Goal: Task Accomplishment & Management: Manage account settings

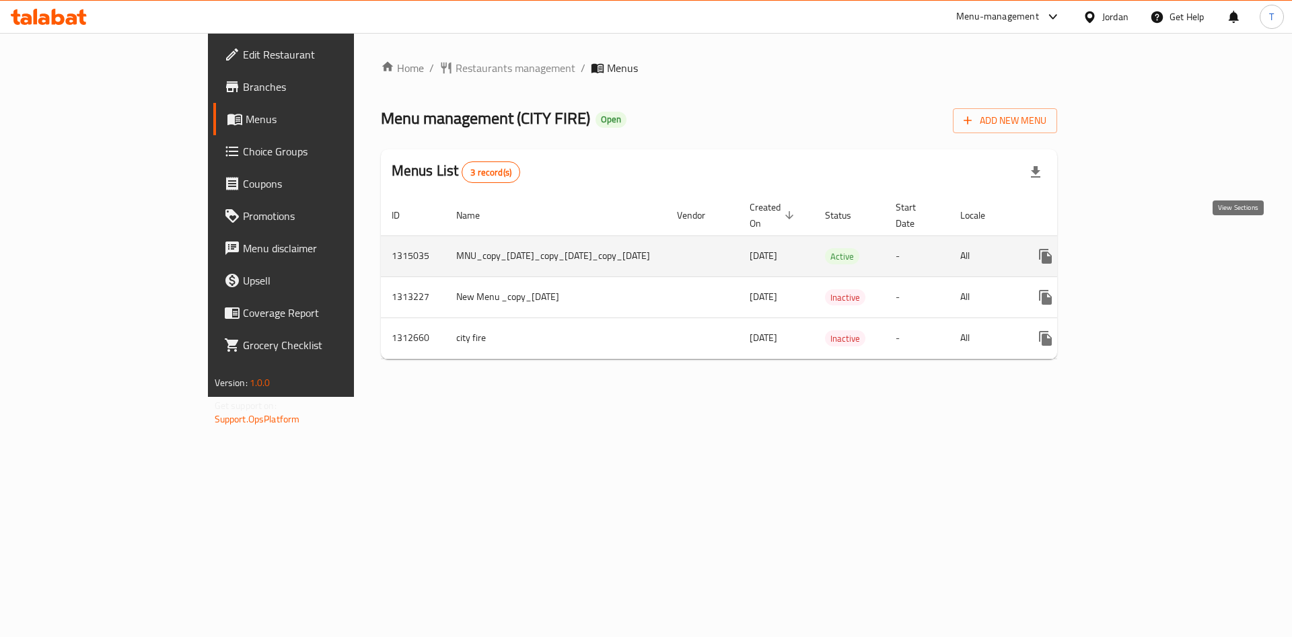
click at [1151, 248] on icon "enhanced table" at bounding box center [1143, 256] width 16 height 16
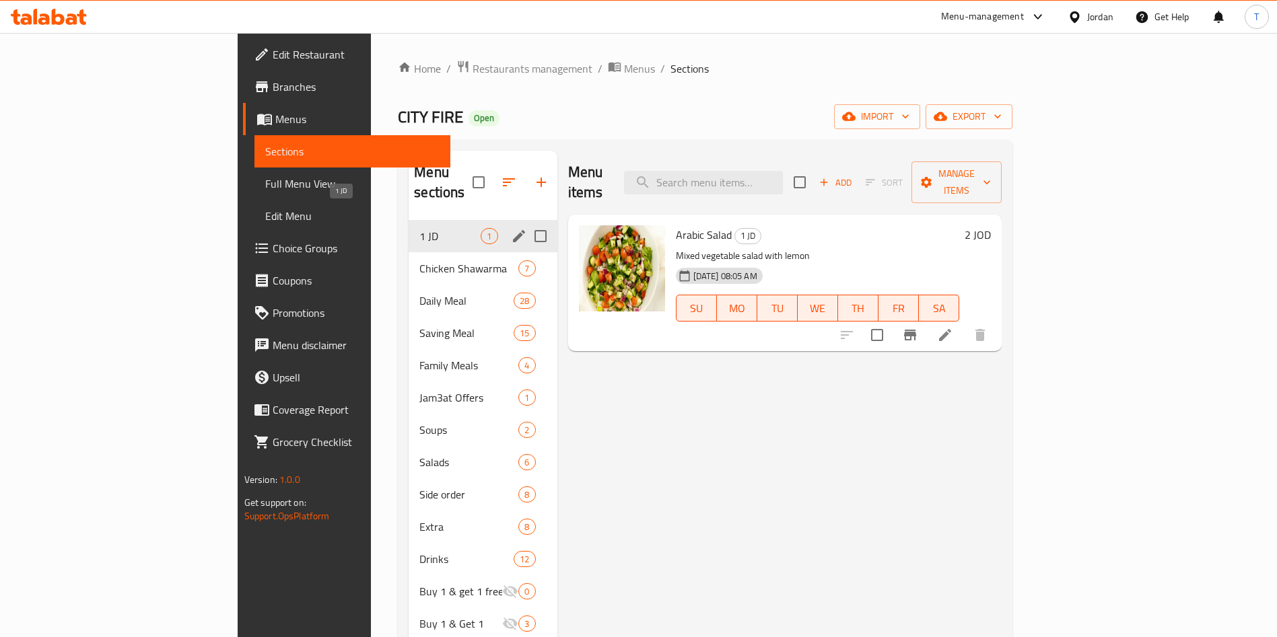
drag, startPoint x: 332, startPoint y: 254, endPoint x: 333, endPoint y: 210, distance: 43.7
click at [408, 220] on div "1 JD 1 Chicken Shawarma 7 Daily Meal 28 Saving Meal 15 Family Meals 4 Jam3at Of…" at bounding box center [482, 510] width 148 height 581
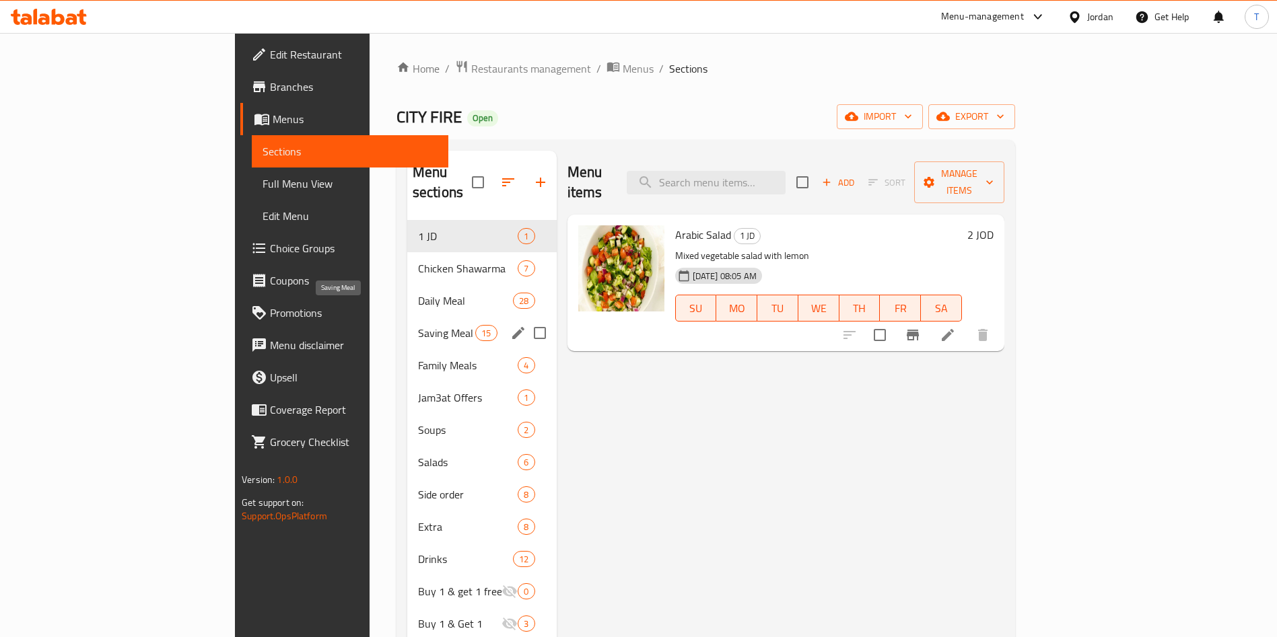
scroll to position [101, 0]
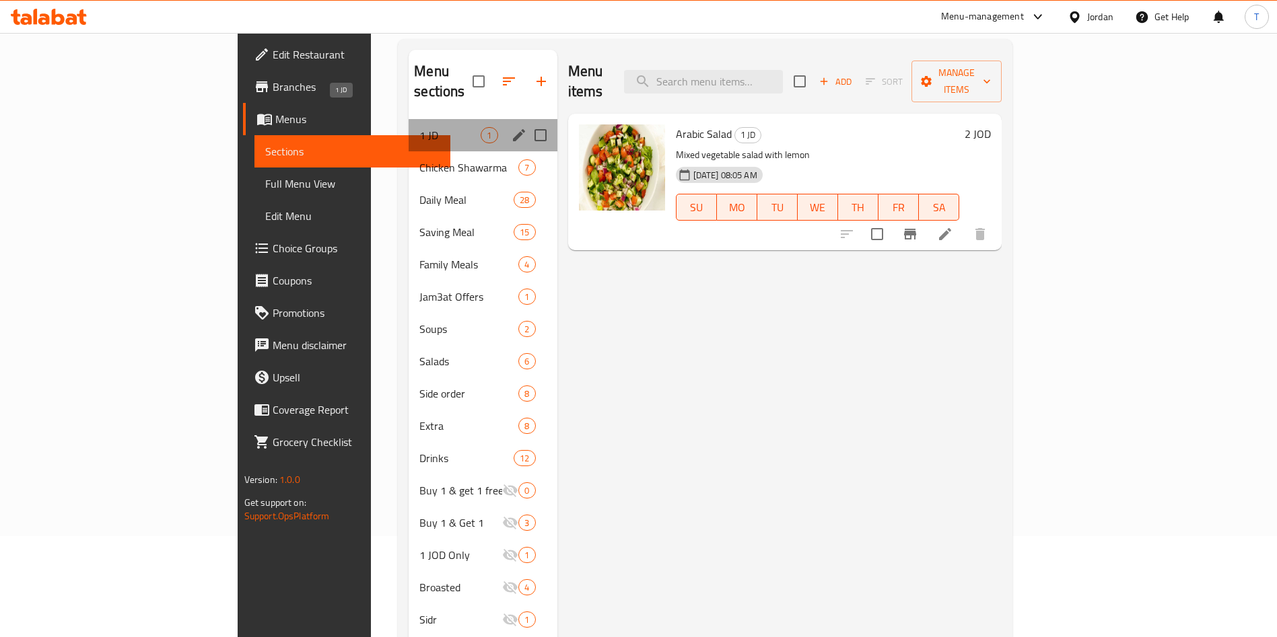
drag, startPoint x: 368, startPoint y: 122, endPoint x: 396, endPoint y: 124, distance: 27.6
click at [408, 123] on div "1 JD 1" at bounding box center [482, 135] width 148 height 32
click at [511, 127] on icon "edit" at bounding box center [519, 135] width 16 height 16
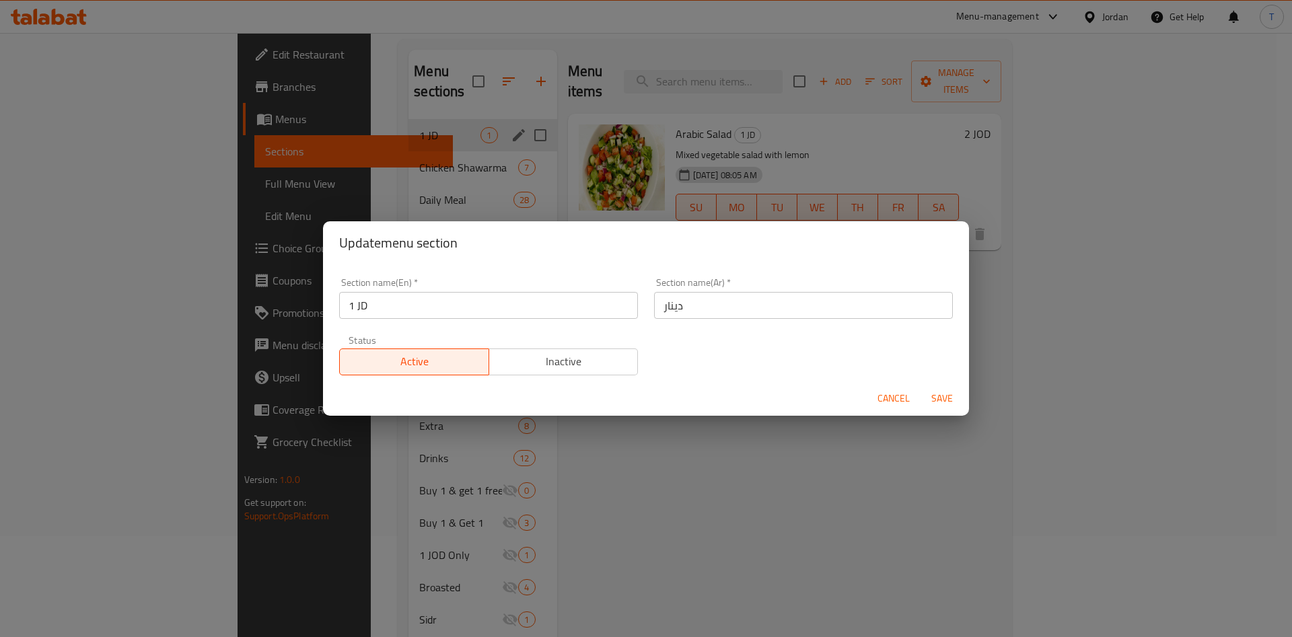
click at [946, 402] on span "Save" at bounding box center [942, 398] width 32 height 17
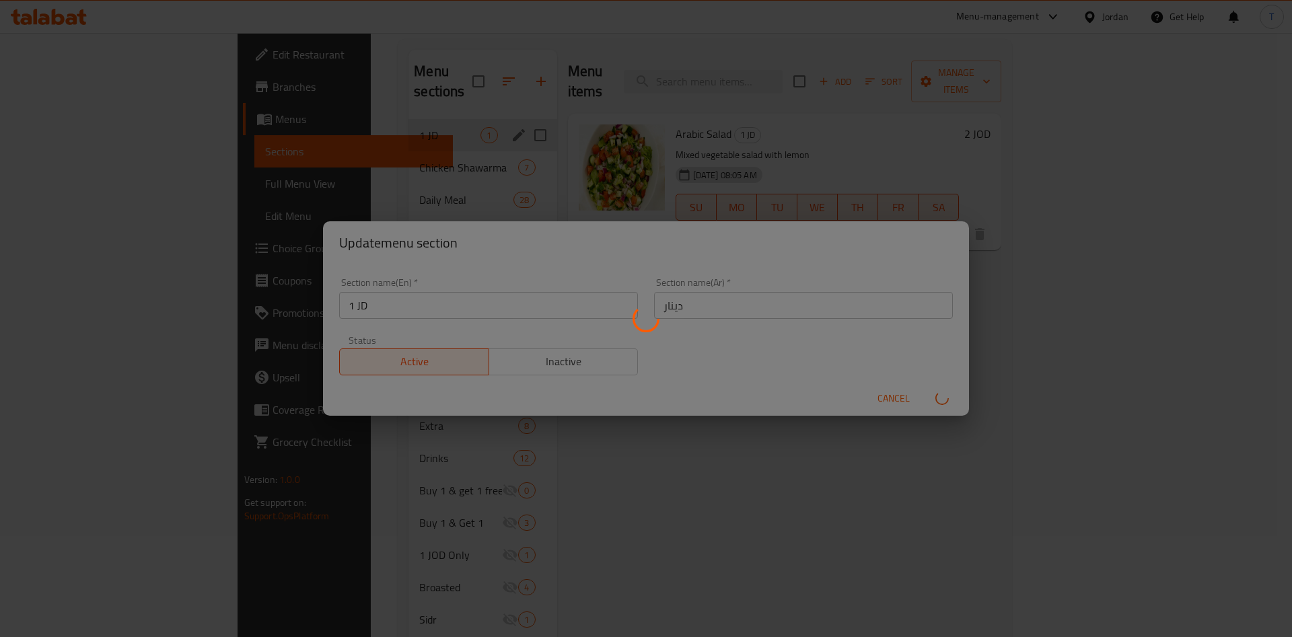
click at [880, 392] on div "Menu sections" at bounding box center [646, 318] width 1292 height 637
click at [1082, 288] on div "Menu sections" at bounding box center [646, 318] width 1292 height 637
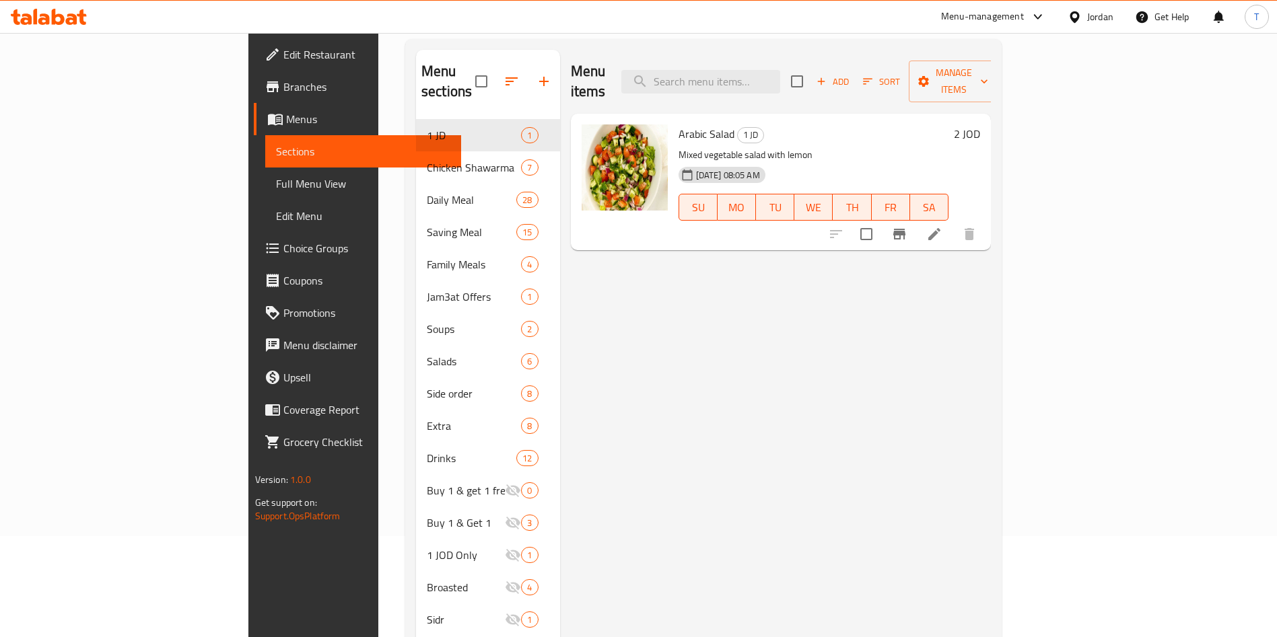
click at [942, 226] on icon at bounding box center [934, 234] width 16 height 16
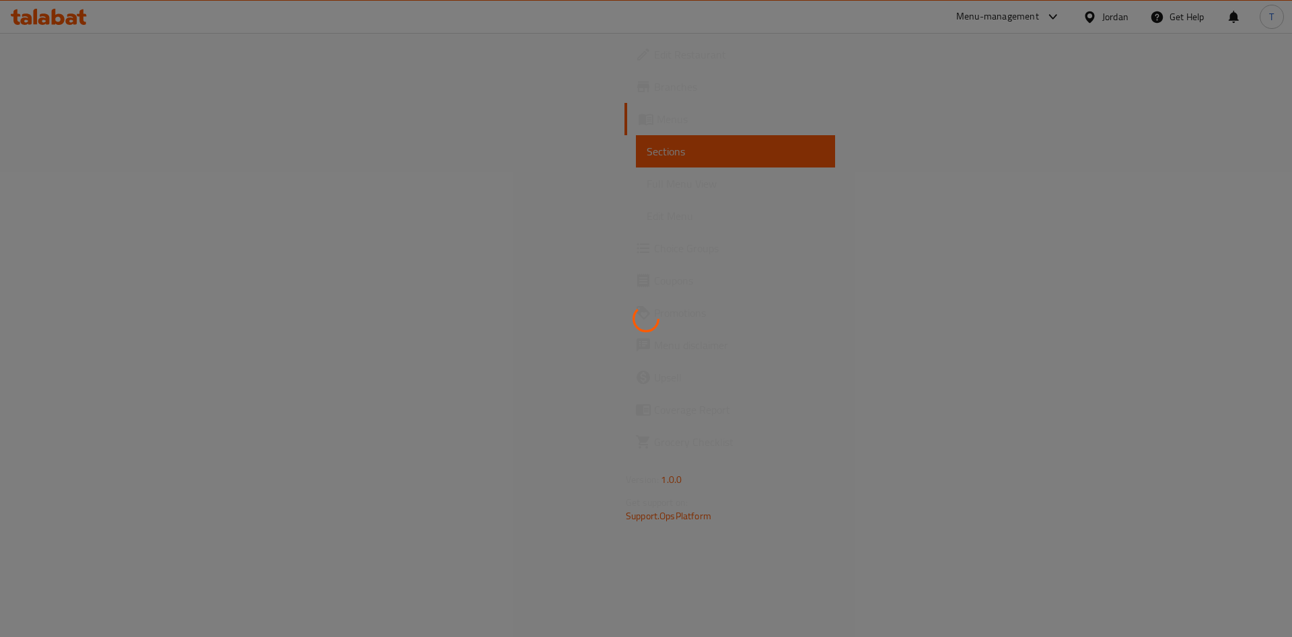
drag, startPoint x: 408, startPoint y: 72, endPoint x: 390, endPoint y: 79, distance: 19.4
click at [408, 72] on div at bounding box center [646, 318] width 1292 height 637
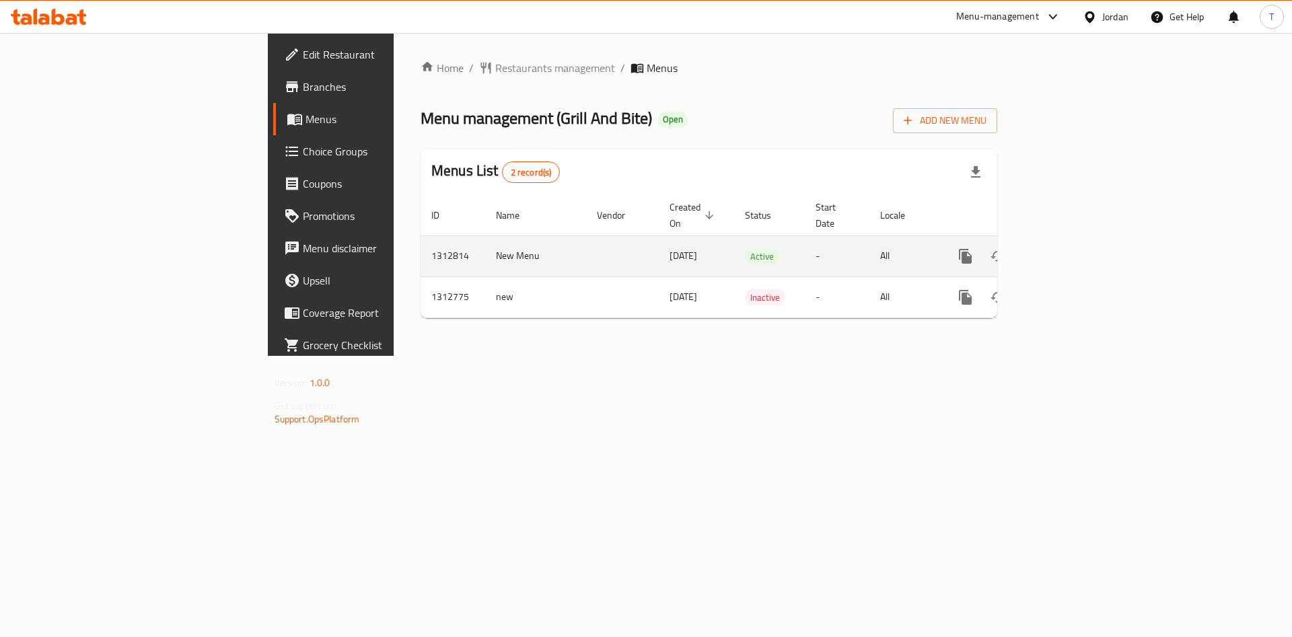
click at [1071, 248] on icon "enhanced table" at bounding box center [1063, 256] width 16 height 16
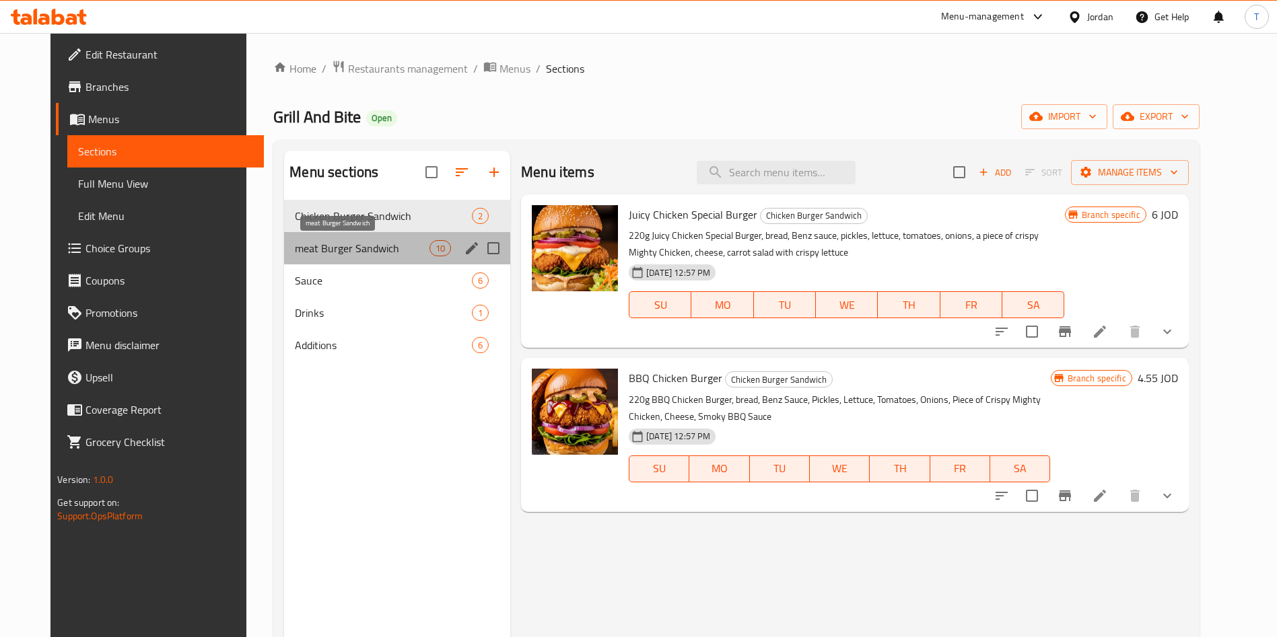
click at [374, 252] on span "meat Burger Sandwich" at bounding box center [362, 248] width 135 height 16
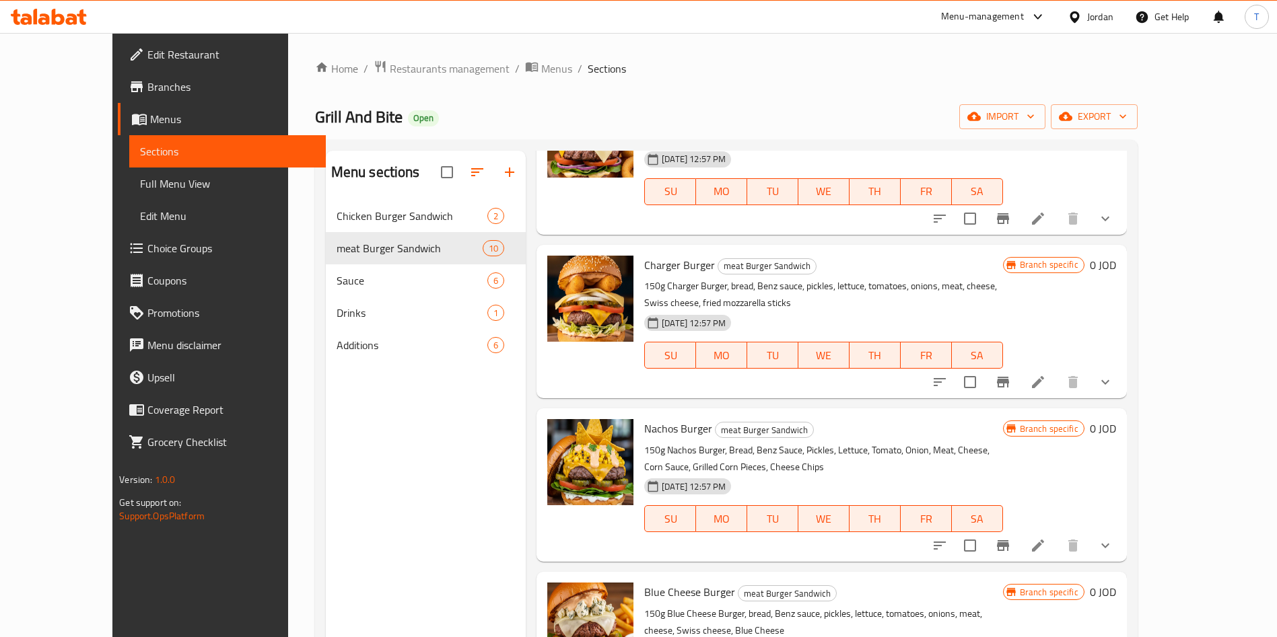
scroll to position [967, 0]
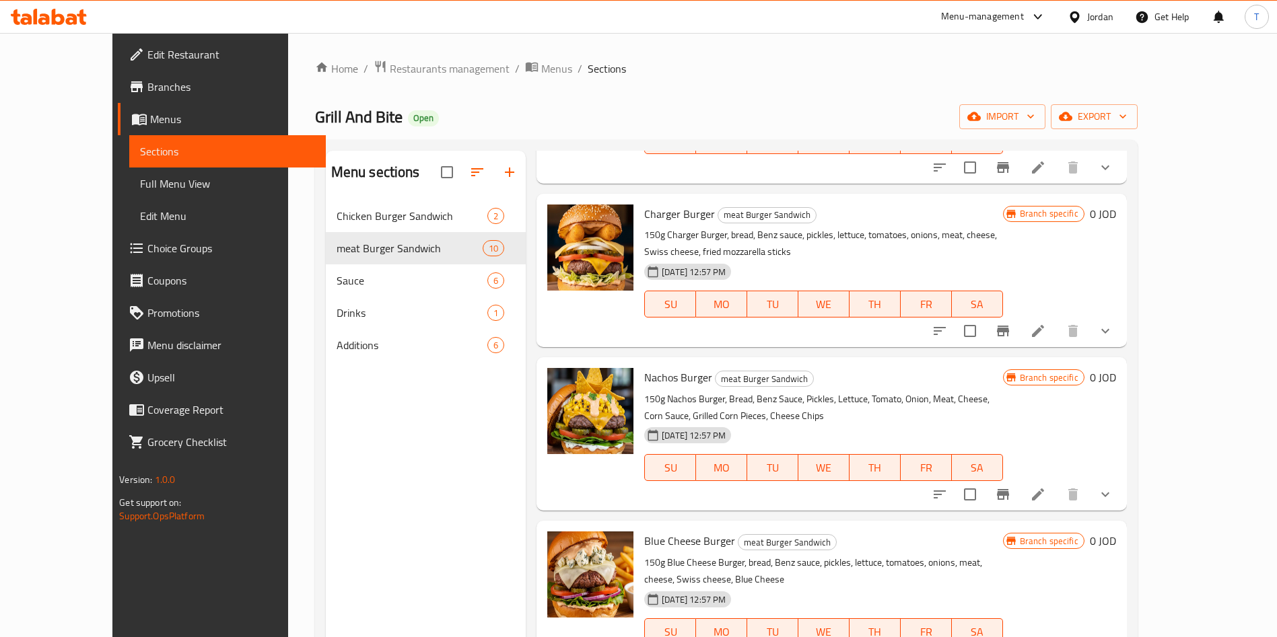
click at [1057, 324] on li at bounding box center [1038, 331] width 38 height 24
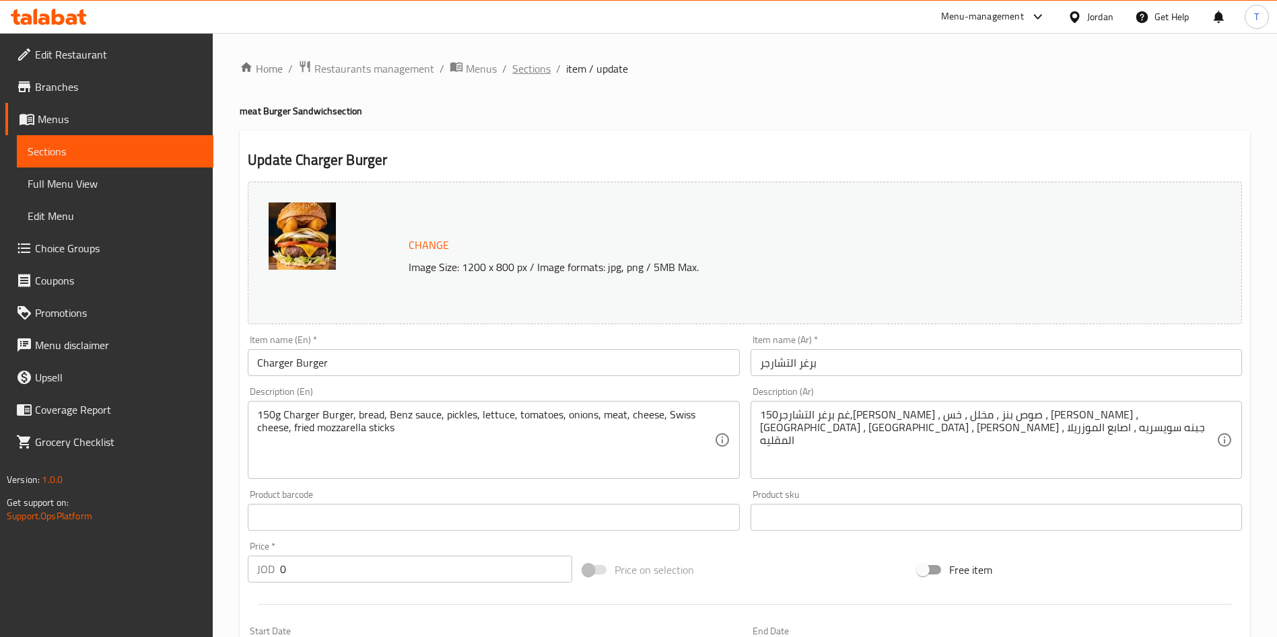
click at [538, 74] on span "Sections" at bounding box center [531, 69] width 38 height 16
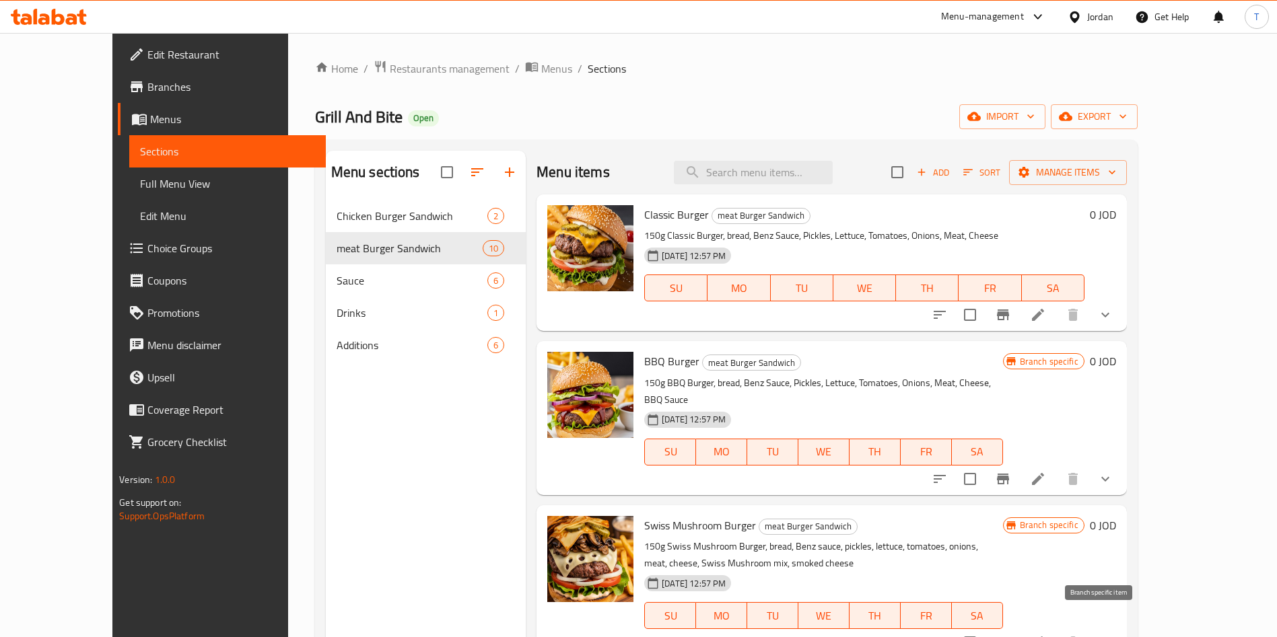
click at [1011, 635] on icon "Branch-specific-item" at bounding box center [1003, 643] width 16 height 16
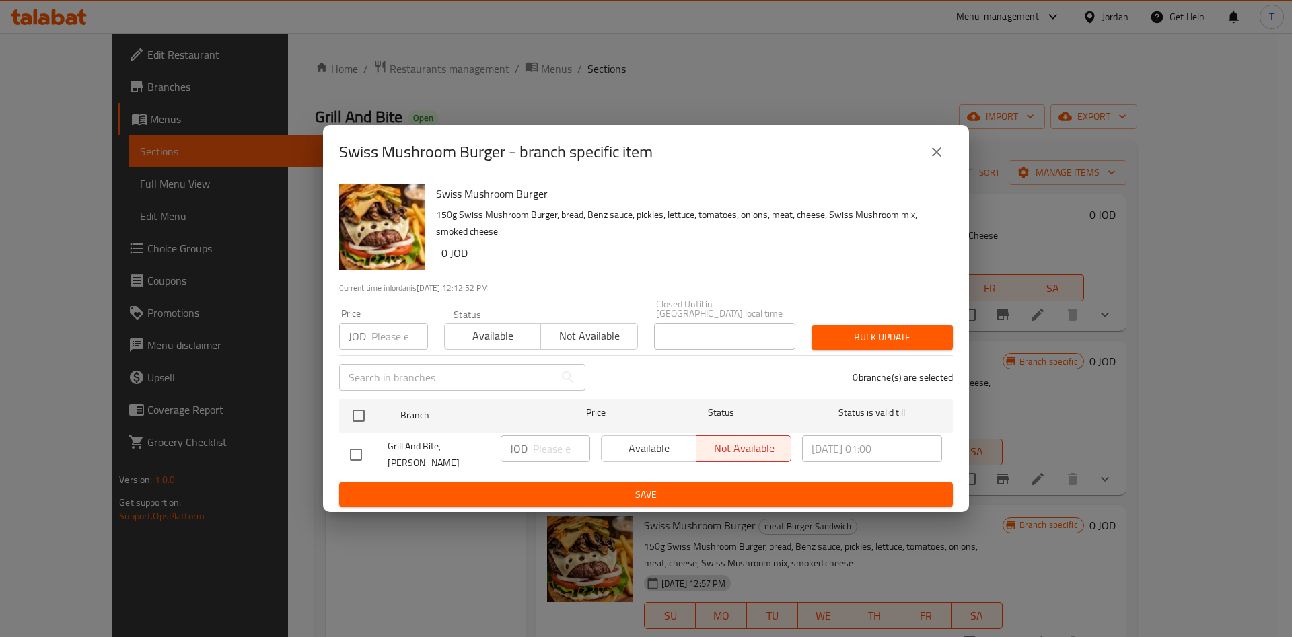
click at [908, 158] on div "Swiss Mushroom Burger - branch specific item" at bounding box center [646, 152] width 614 height 32
click at [933, 159] on icon "close" at bounding box center [937, 152] width 16 height 16
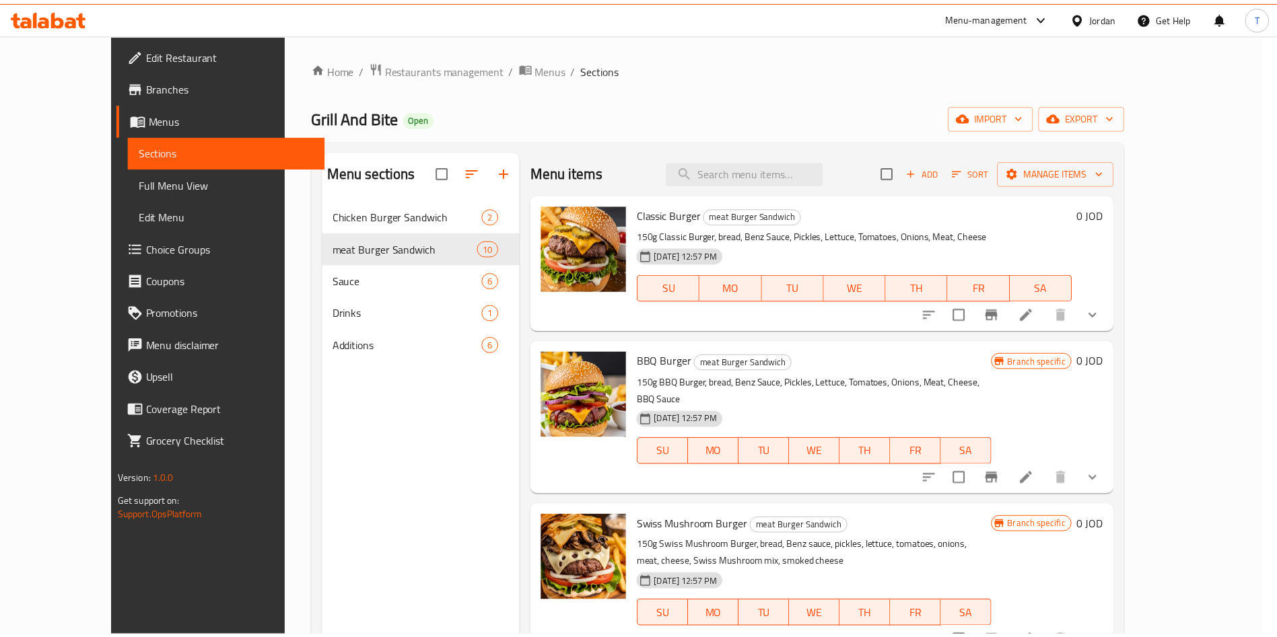
scroll to position [5, 0]
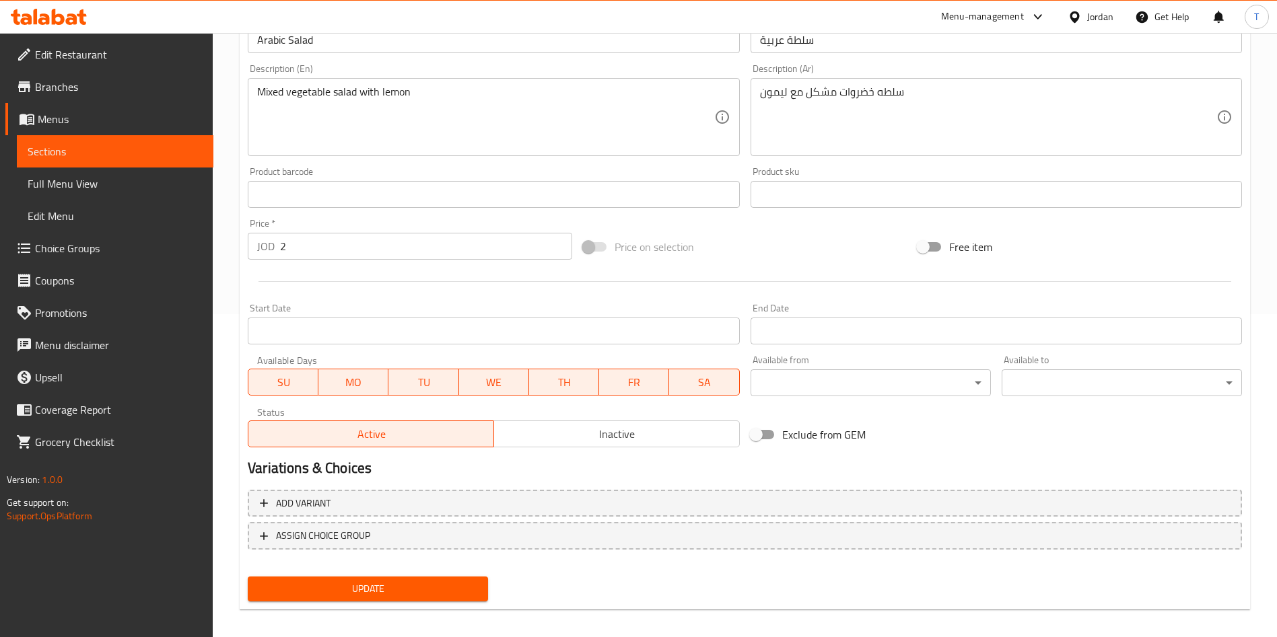
scroll to position [333, 0]
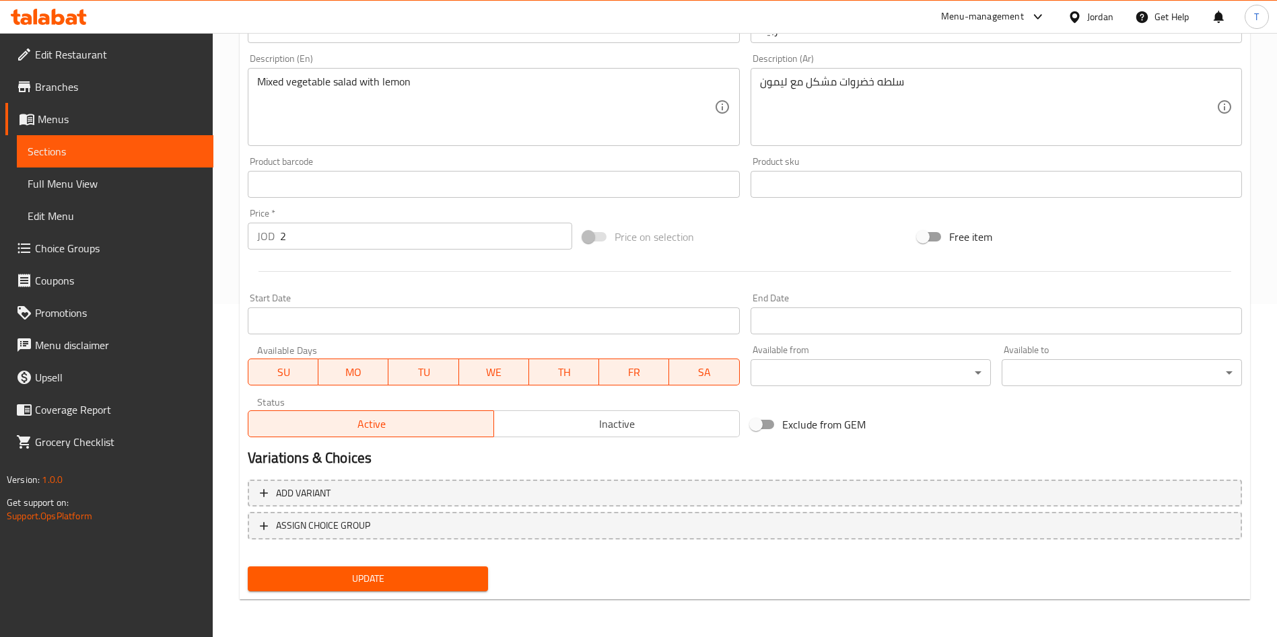
drag, startPoint x: 691, startPoint y: 378, endPoint x: 679, endPoint y: 376, distance: 12.3
click at [691, 378] on span "SA" at bounding box center [703, 373] width 59 height 20
click at [640, 371] on span "FR" at bounding box center [633, 373] width 59 height 20
click at [575, 373] on span "TH" at bounding box center [563, 373] width 59 height 20
click at [485, 376] on span "WE" at bounding box center [493, 373] width 59 height 20
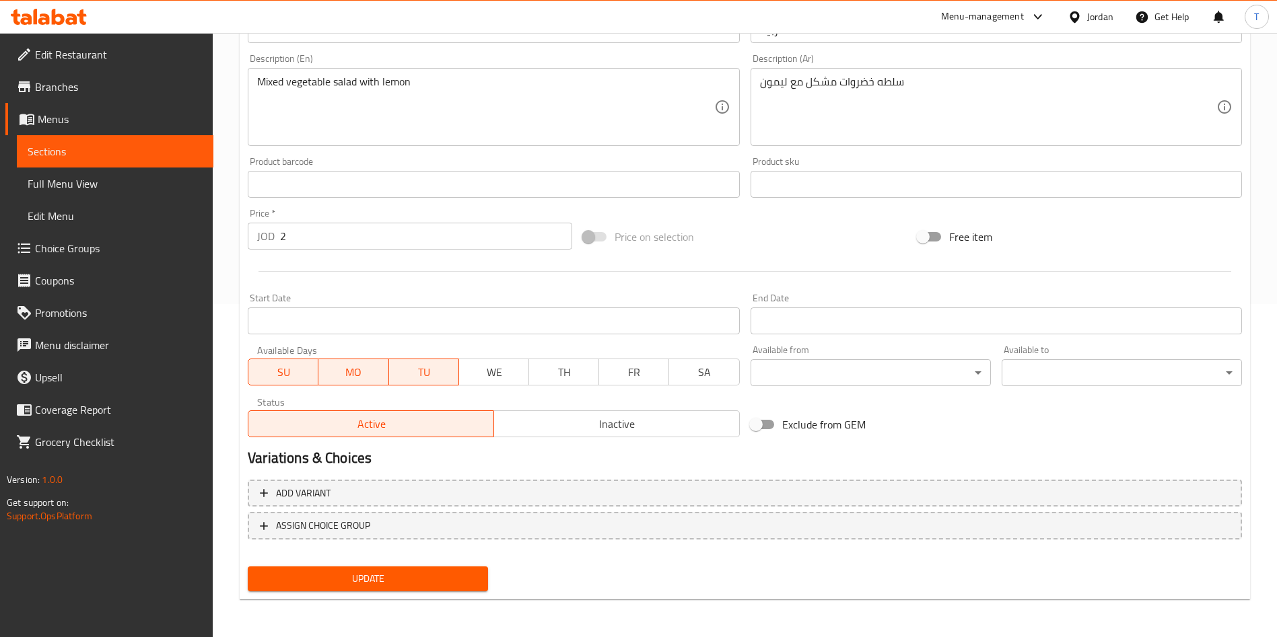
drag, startPoint x: 430, startPoint y: 380, endPoint x: 391, endPoint y: 374, distance: 39.5
click at [426, 378] on span "TU" at bounding box center [423, 373] width 59 height 20
click at [344, 371] on span "MO" at bounding box center [353, 373] width 59 height 20
click at [403, 592] on div "Update" at bounding box center [367, 579] width 251 height 36
click at [407, 583] on span "Update" at bounding box center [367, 579] width 219 height 17
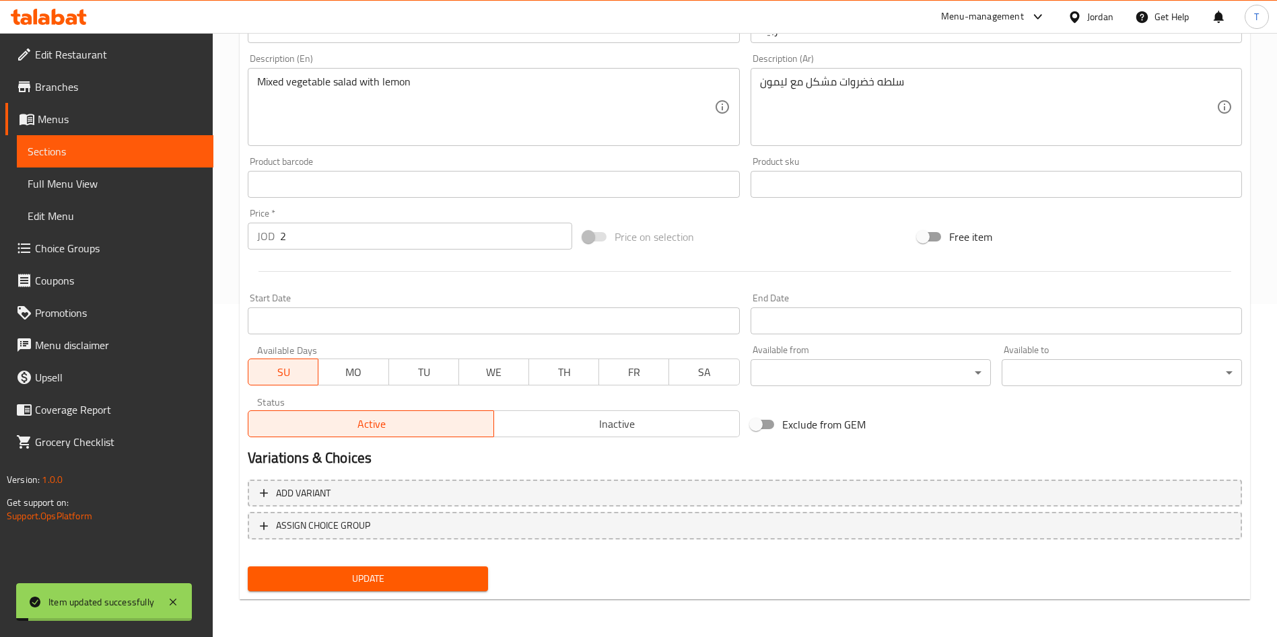
scroll to position [0, 0]
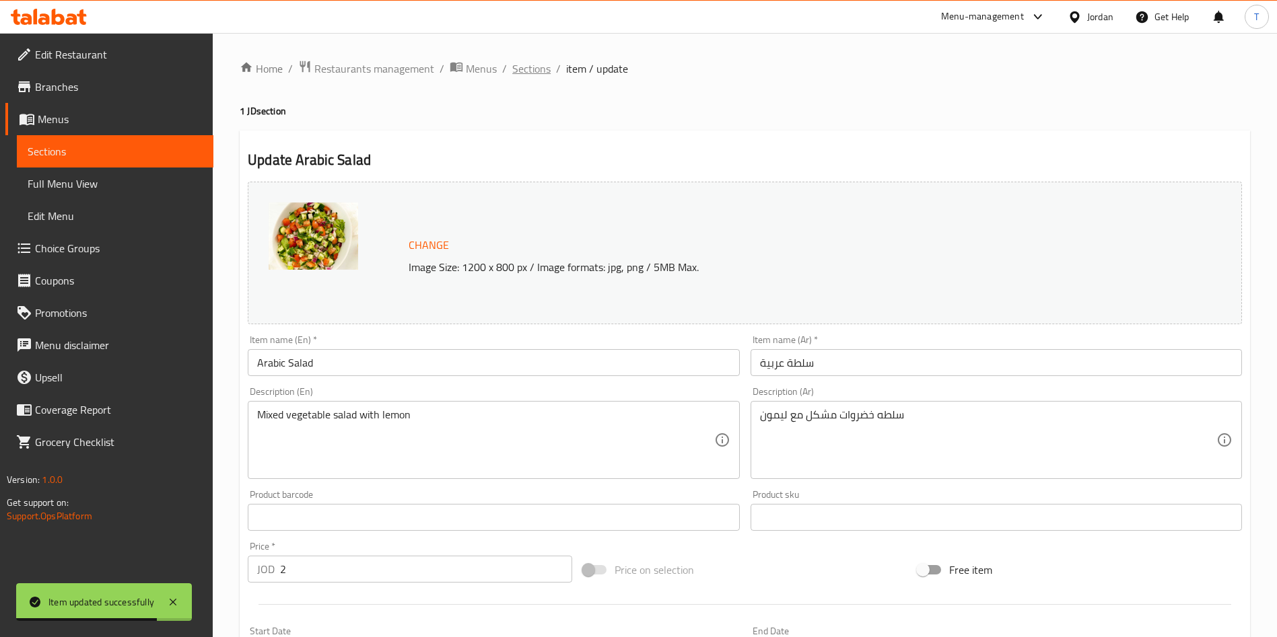
click at [540, 72] on span "Sections" at bounding box center [531, 69] width 38 height 16
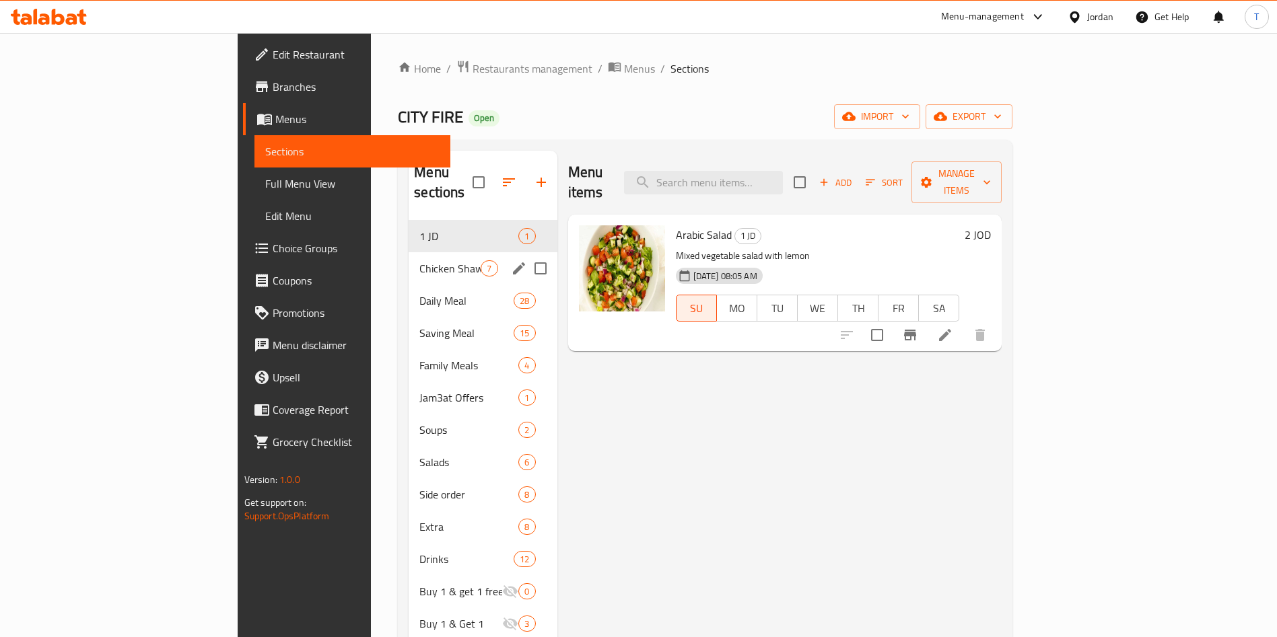
click at [419, 260] on span "Chicken Shawarma" at bounding box center [449, 268] width 61 height 16
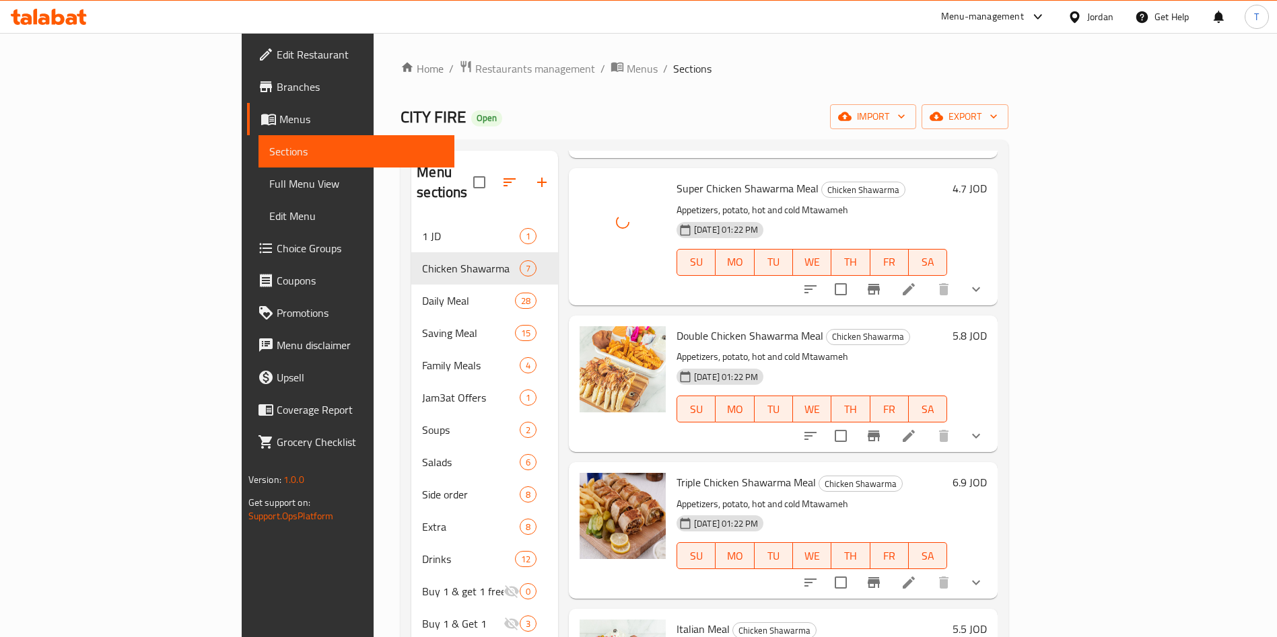
scroll to position [303, 0]
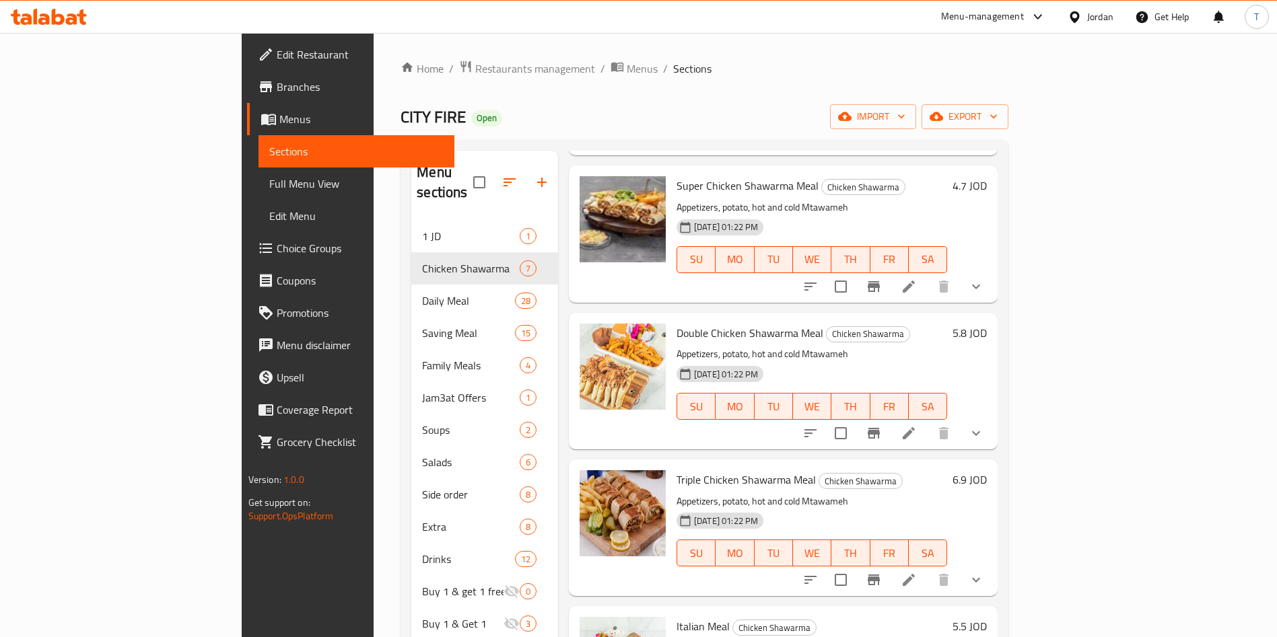
drag, startPoint x: 515, startPoint y: 112, endPoint x: 524, endPoint y: 115, distance: 9.4
click at [515, 112] on div "CITY FIRE Open import export" at bounding box center [704, 116] width 608 height 25
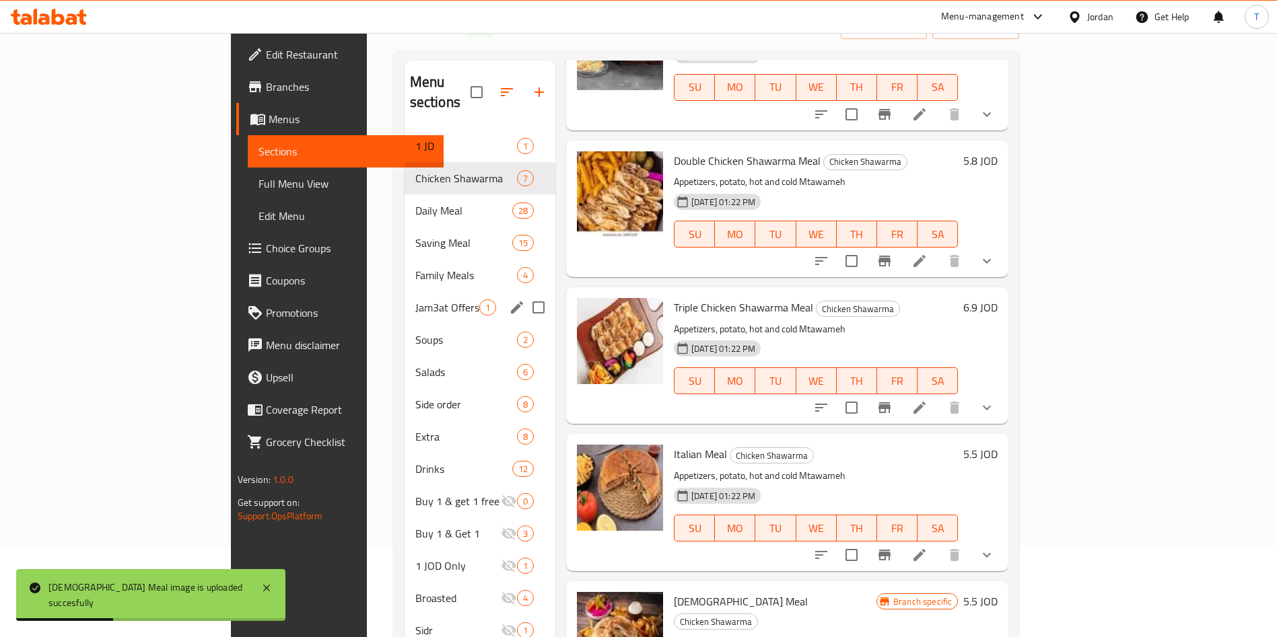
scroll to position [87, 0]
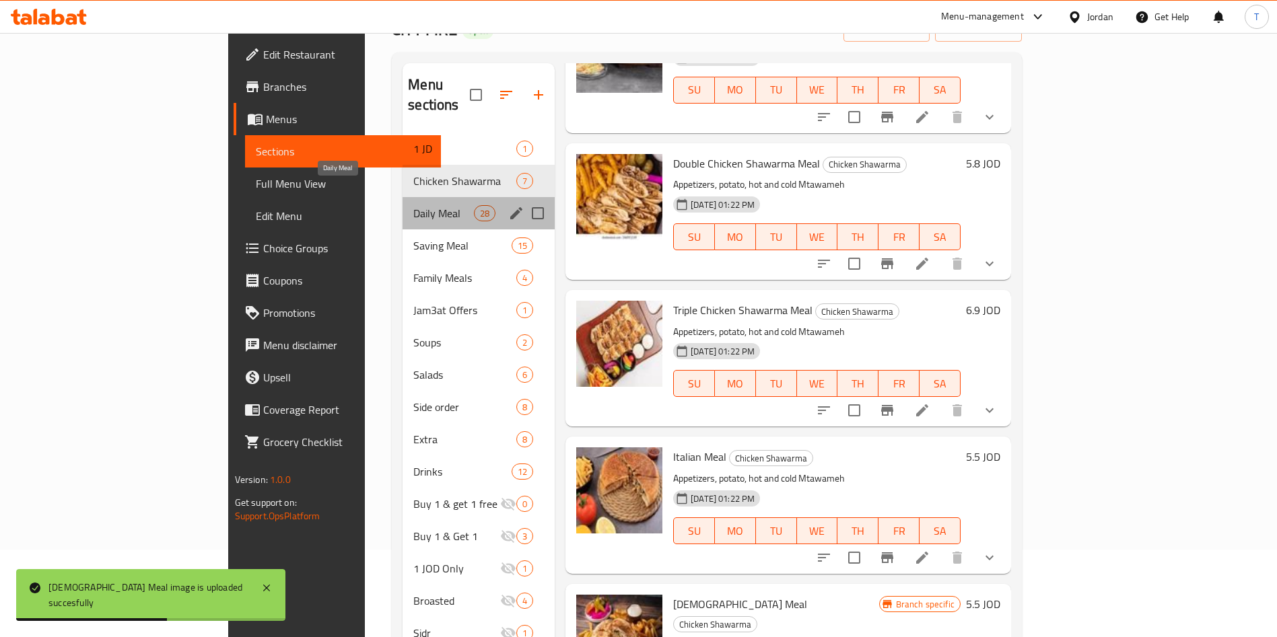
click at [413, 205] on span "Daily Meal" at bounding box center [443, 213] width 61 height 16
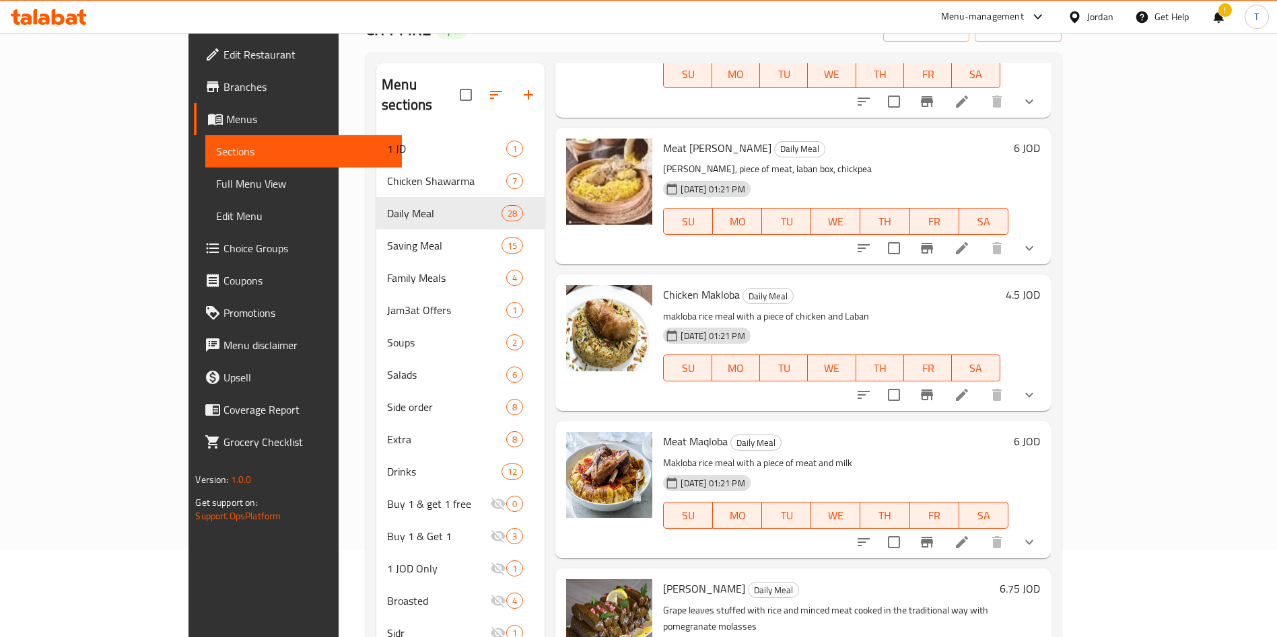
scroll to position [1514, 0]
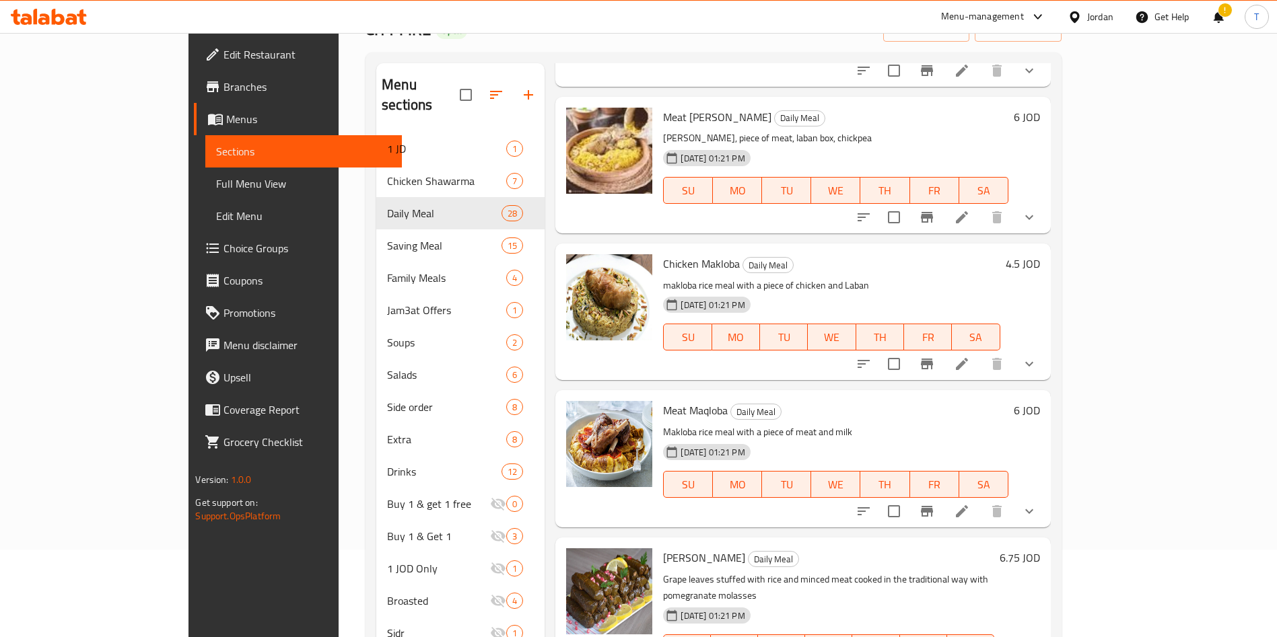
click at [658, 337] on div "Chicken Makloba Daily Meal makloba rice meal with a piece of chicken and Laban …" at bounding box center [831, 312] width 347 height 126
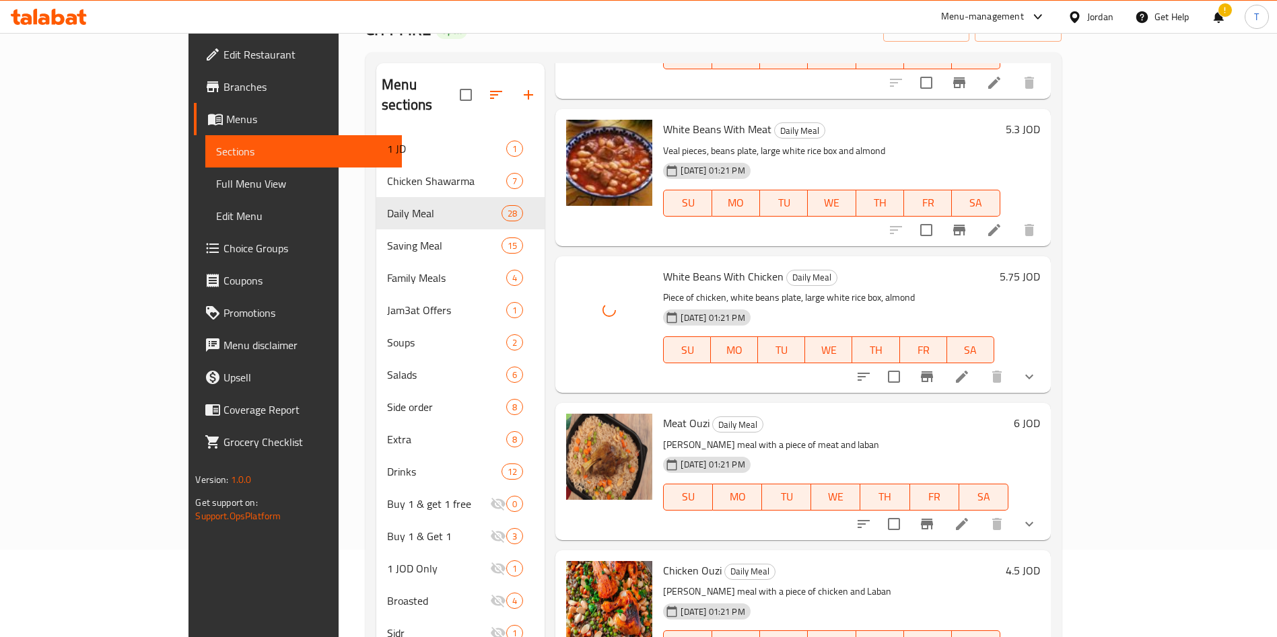
scroll to position [3331, 0]
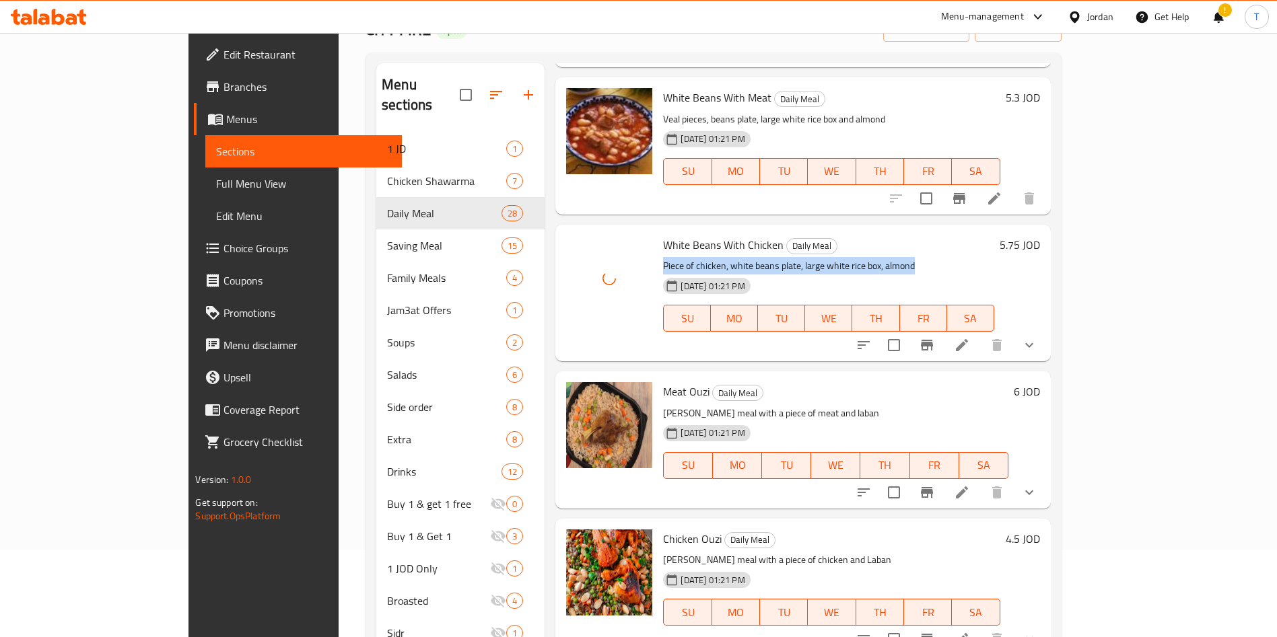
drag, startPoint x: 613, startPoint y: 200, endPoint x: 876, endPoint y: 201, distance: 263.1
click at [876, 230] on div "White Beans With Chicken Daily Meal Piece of chicken, white beans plate, large …" at bounding box center [828, 293] width 341 height 126
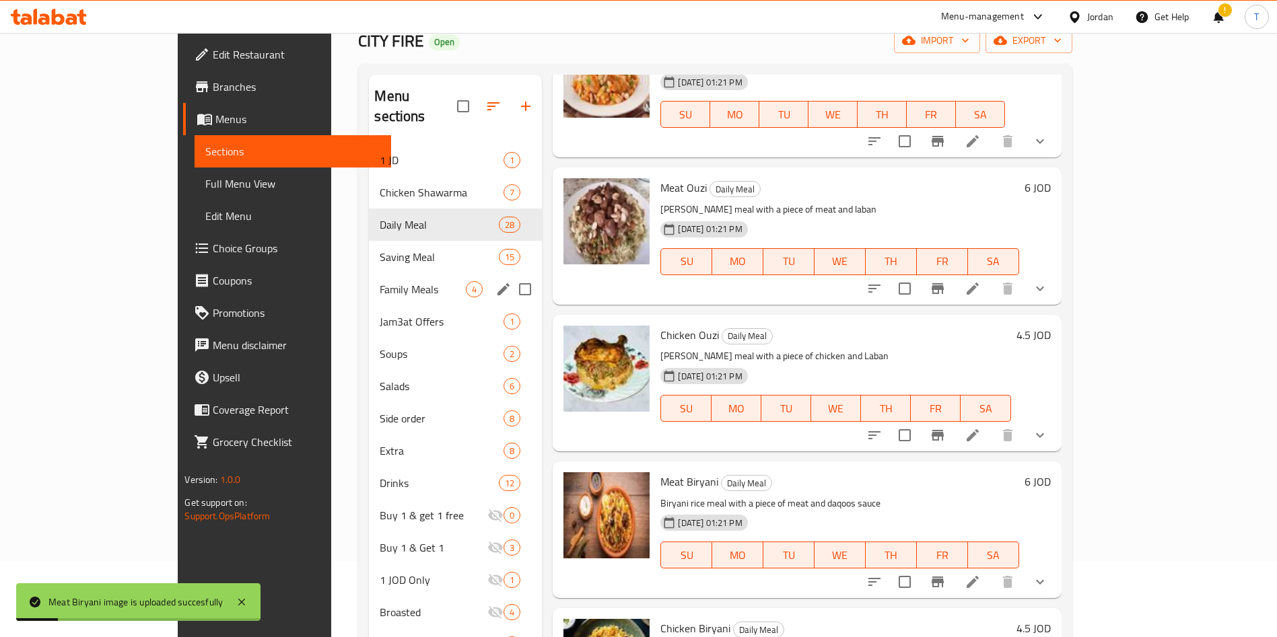
scroll to position [0, 0]
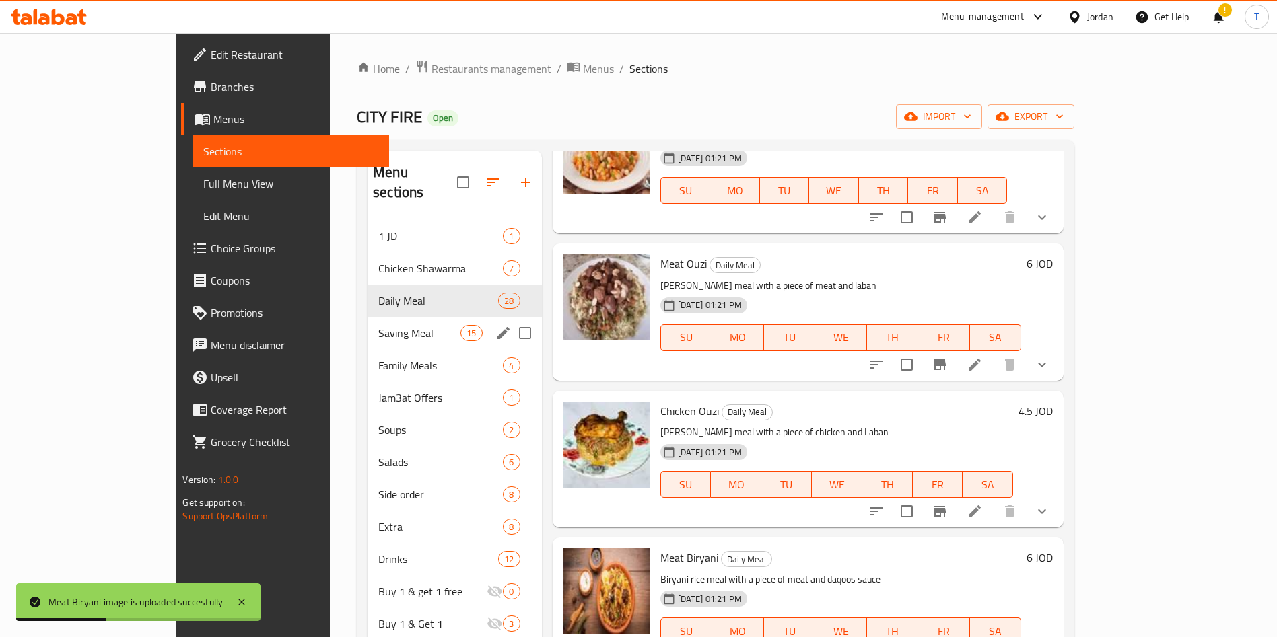
click at [367, 317] on div "Saving Meal 15" at bounding box center [454, 333] width 174 height 32
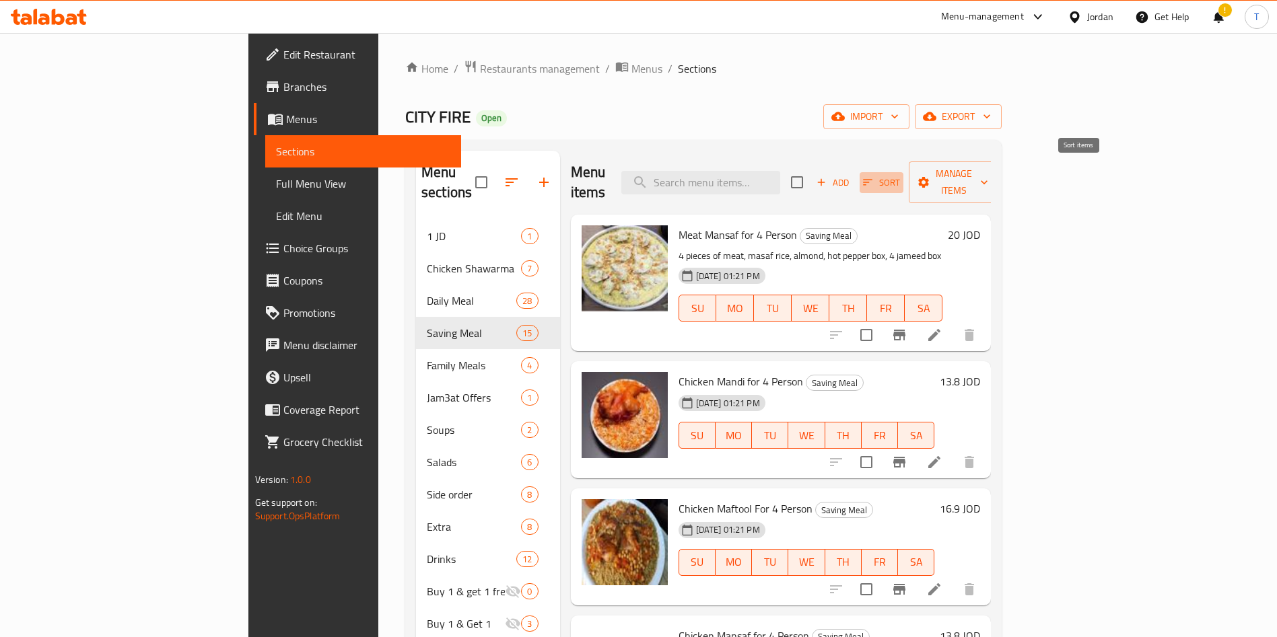
click at [900, 175] on span "Sort" at bounding box center [881, 182] width 37 height 15
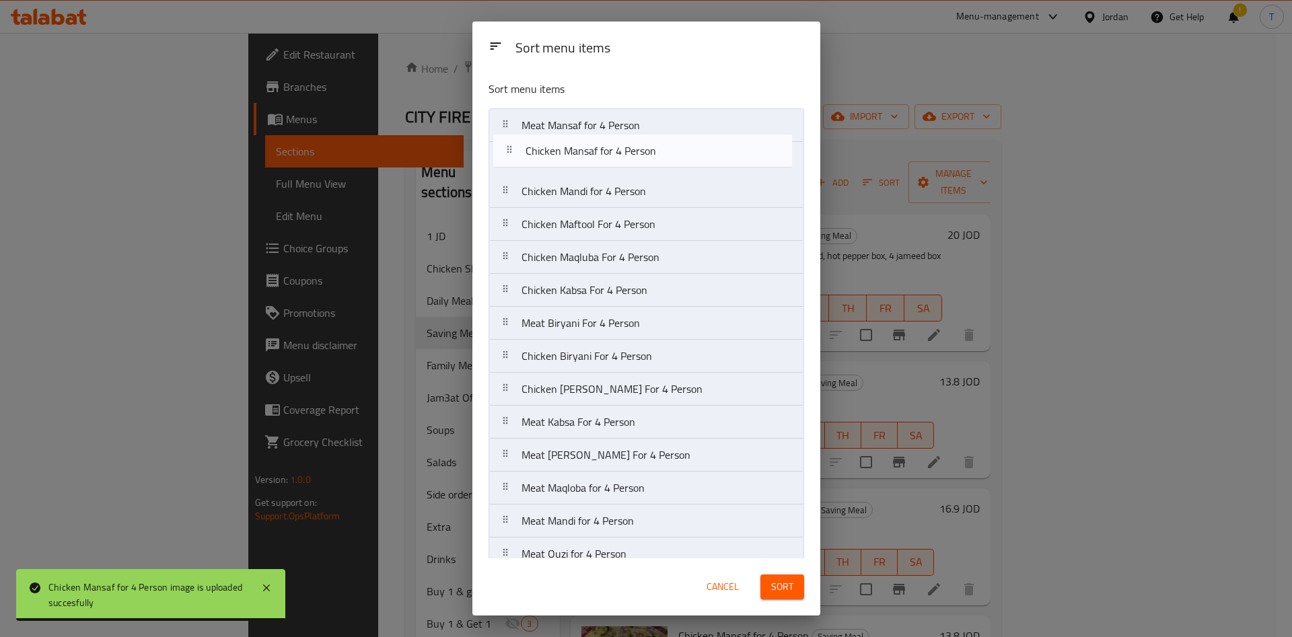
drag, startPoint x: 618, startPoint y: 227, endPoint x: 623, endPoint y: 149, distance: 78.2
click at [623, 149] on nav "Meat Mansaf for 4 Person Chicken Mandi for 4 Person Chicken Maftool For 4 Perso…" at bounding box center [647, 356] width 316 height 496
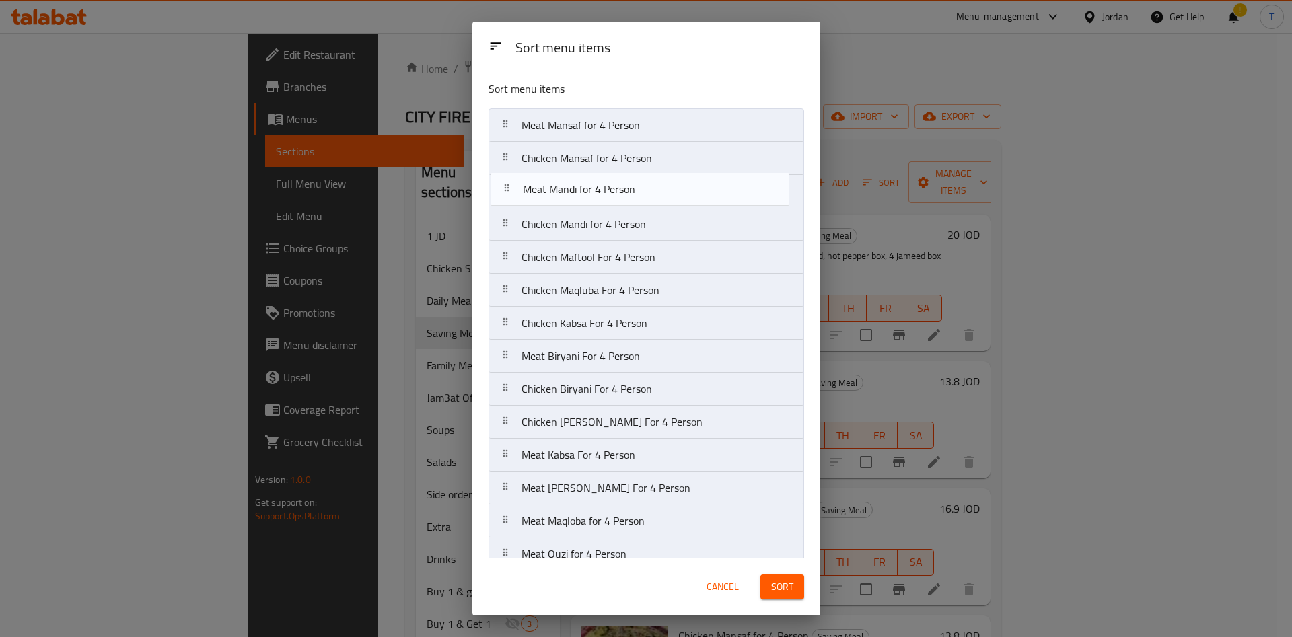
drag, startPoint x: 655, startPoint y: 474, endPoint x: 653, endPoint y: 193, distance: 281.3
click at [653, 193] on nav "Meat Mansaf for 4 Person Chicken Mansaf for 4 Person Chicken Mandi for 4 Person…" at bounding box center [647, 356] width 316 height 496
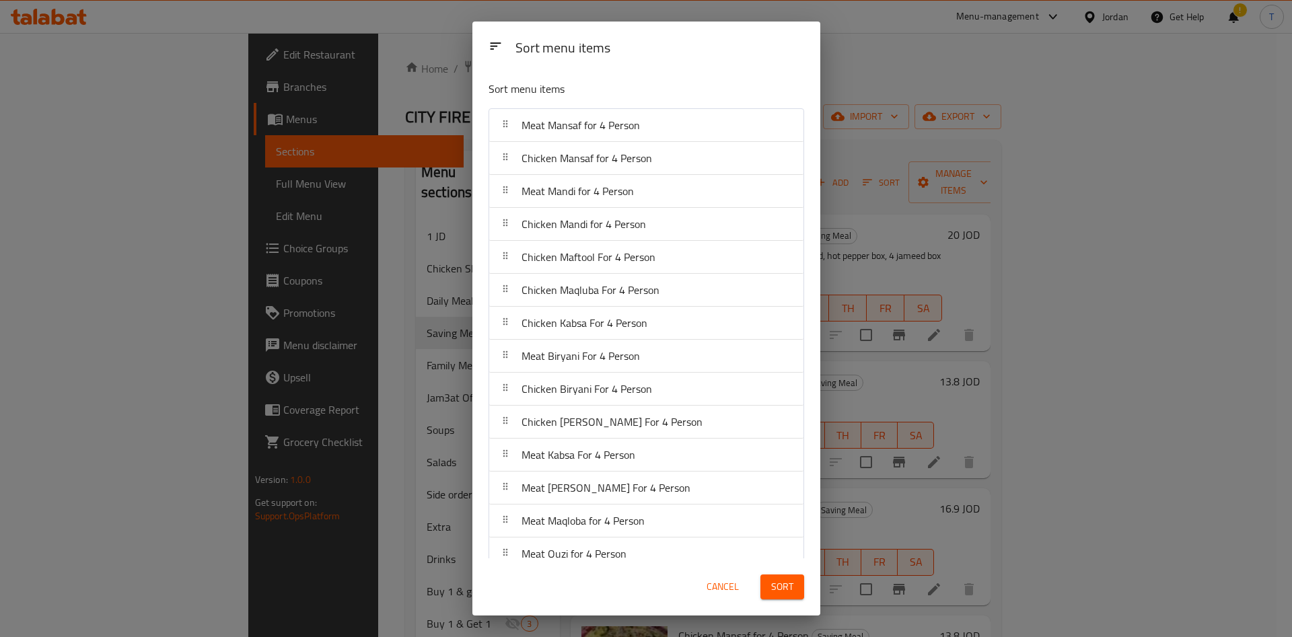
click at [787, 589] on span "Sort" at bounding box center [782, 587] width 22 height 17
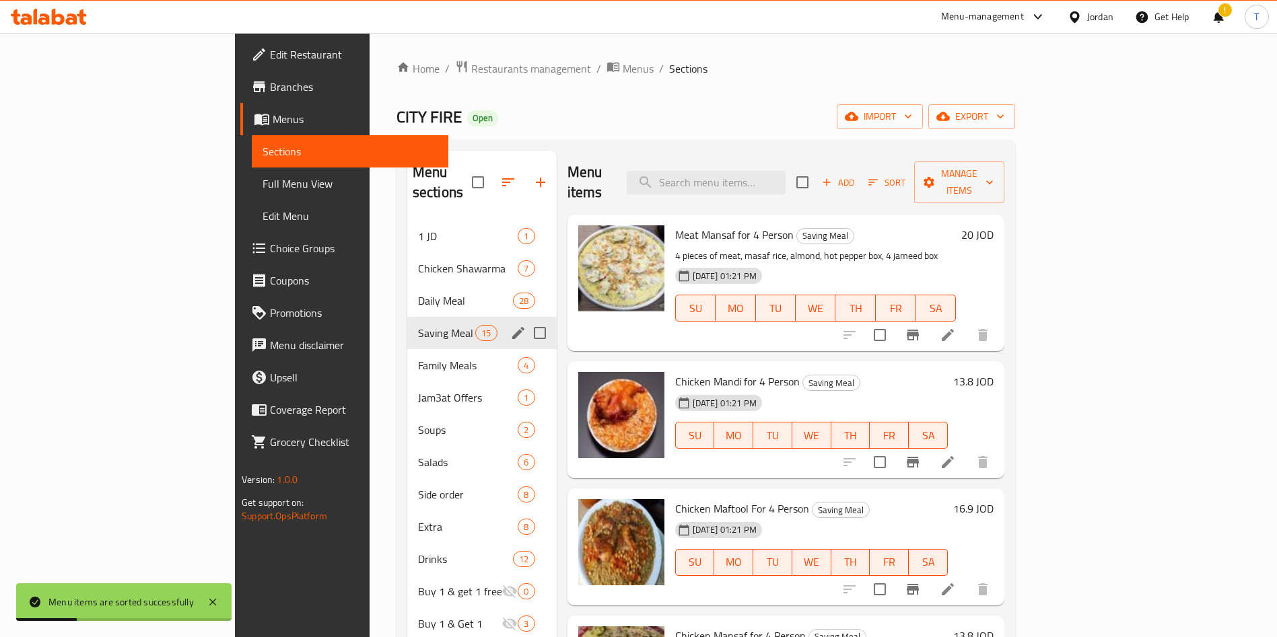
click at [418, 357] on span "Family Meals" at bounding box center [468, 365] width 100 height 16
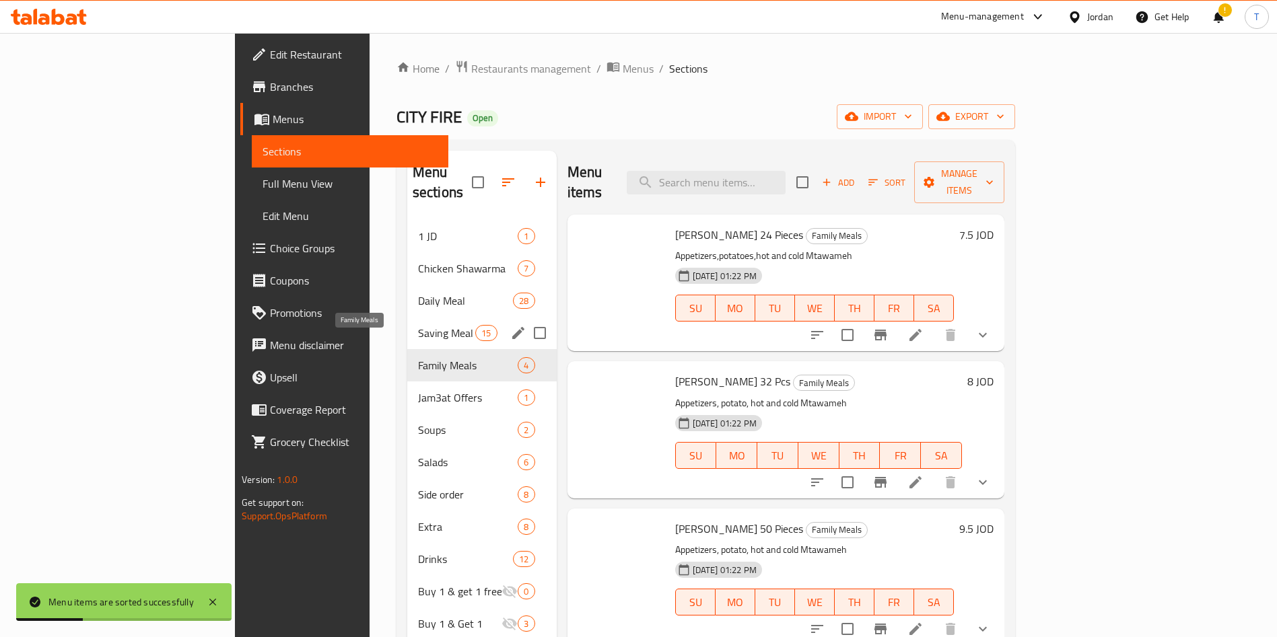
click at [407, 295] on div "Daily Meal 28" at bounding box center [481, 301] width 149 height 32
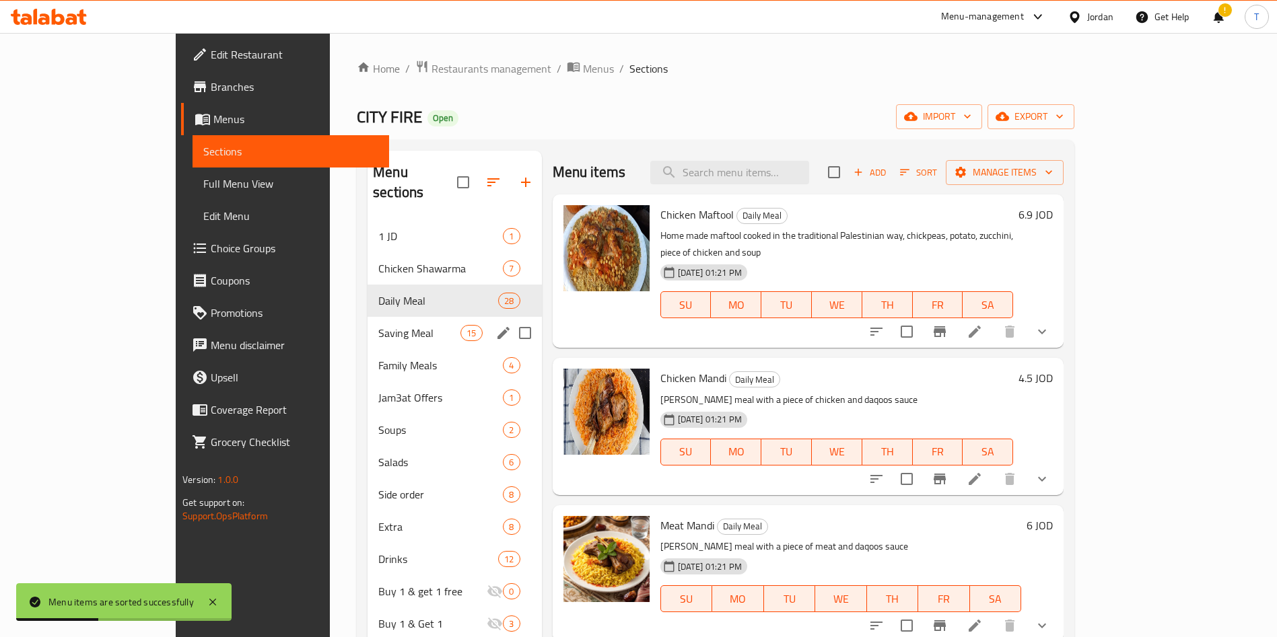
click at [369, 323] on div "Saving Meal 15" at bounding box center [454, 333] width 174 height 32
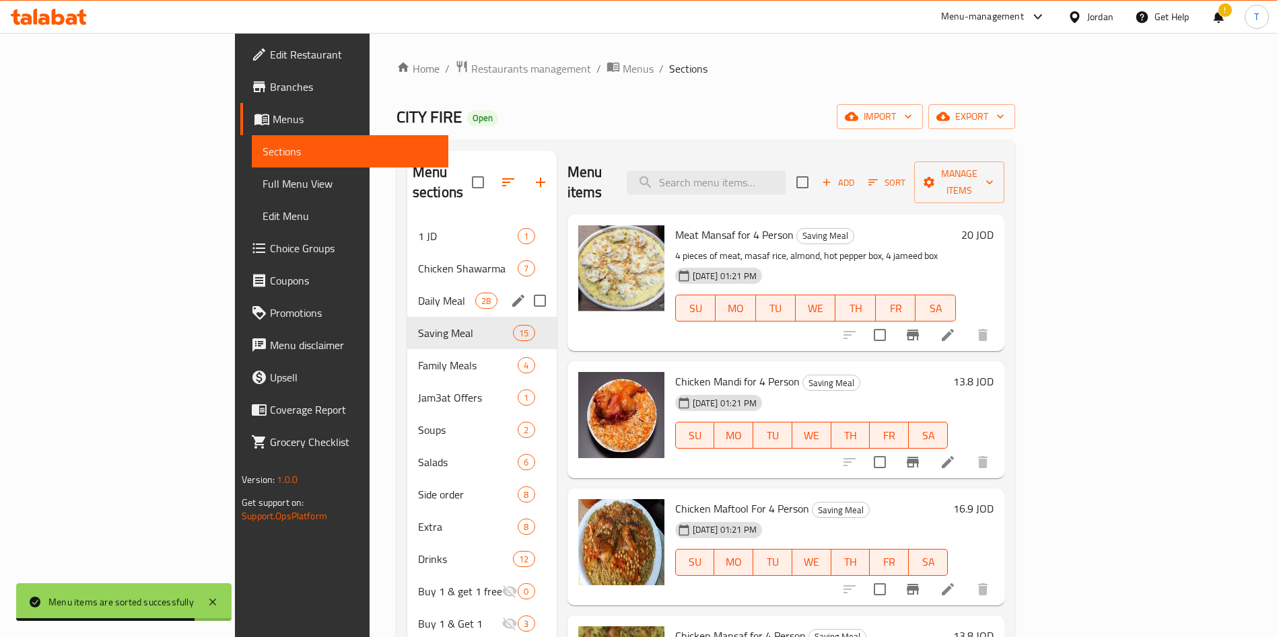
drag, startPoint x: 285, startPoint y: 280, endPoint x: 324, endPoint y: 304, distance: 45.0
click at [418, 293] on span "Daily Meal" at bounding box center [446, 301] width 57 height 16
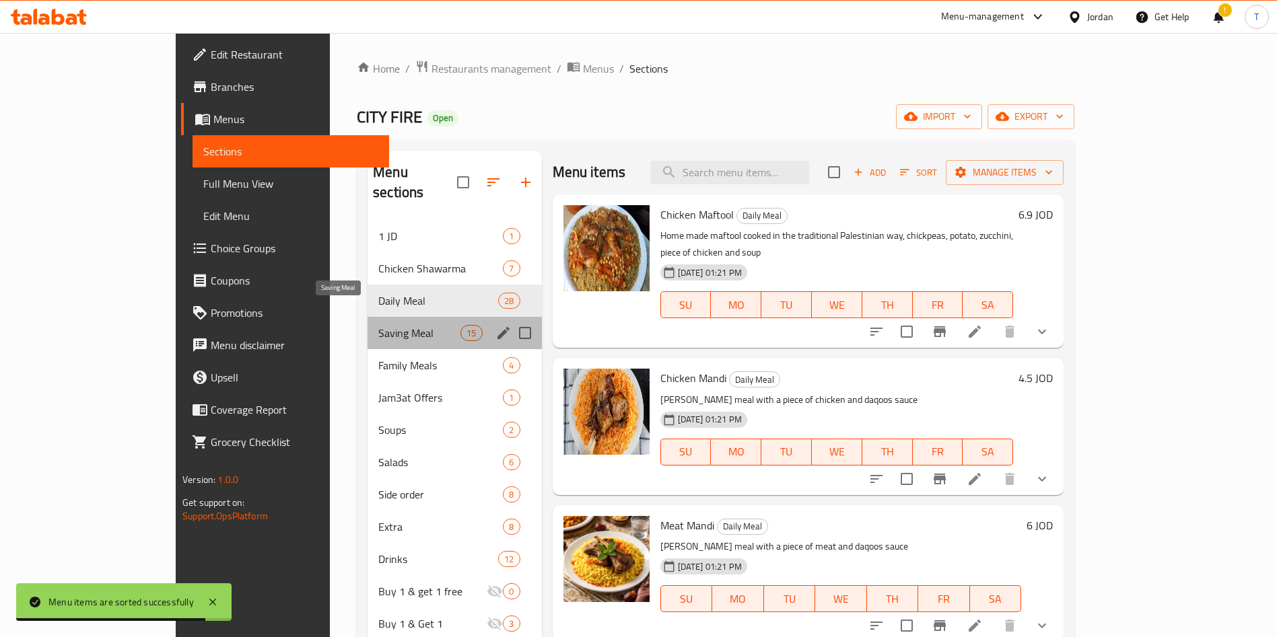
click at [378, 325] on span "Saving Meal" at bounding box center [419, 333] width 82 height 16
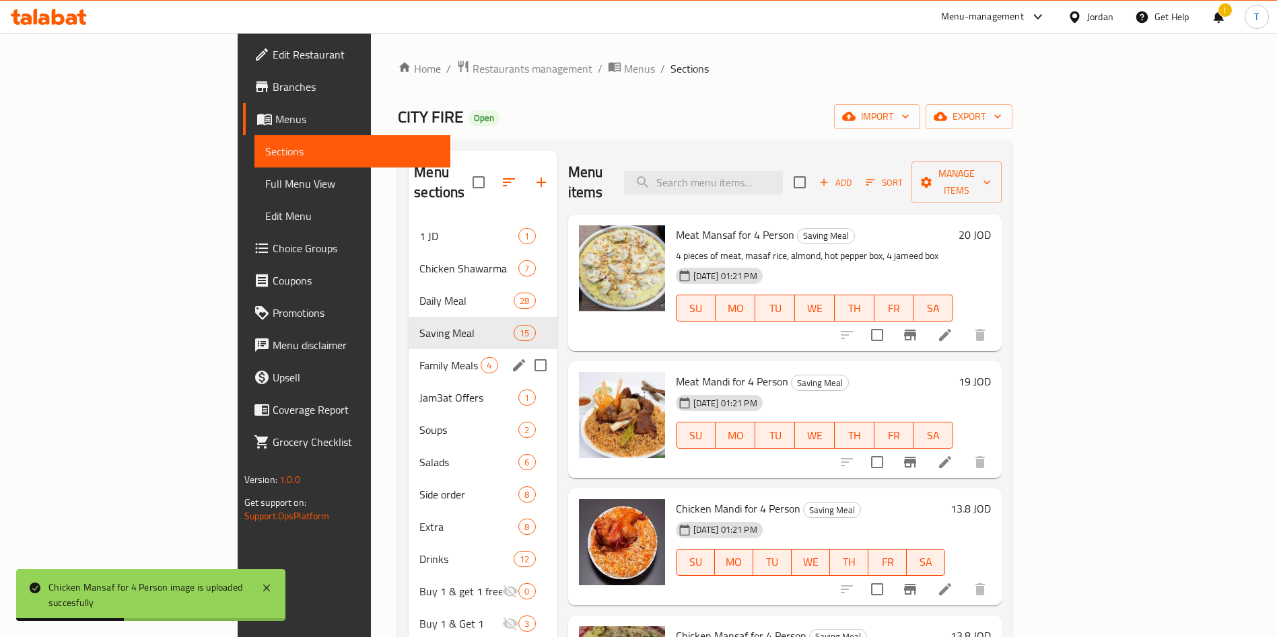
click at [419, 325] on span "Saving Meal" at bounding box center [466, 333] width 94 height 16
click at [408, 357] on div "Family Meals 4" at bounding box center [482, 365] width 148 height 32
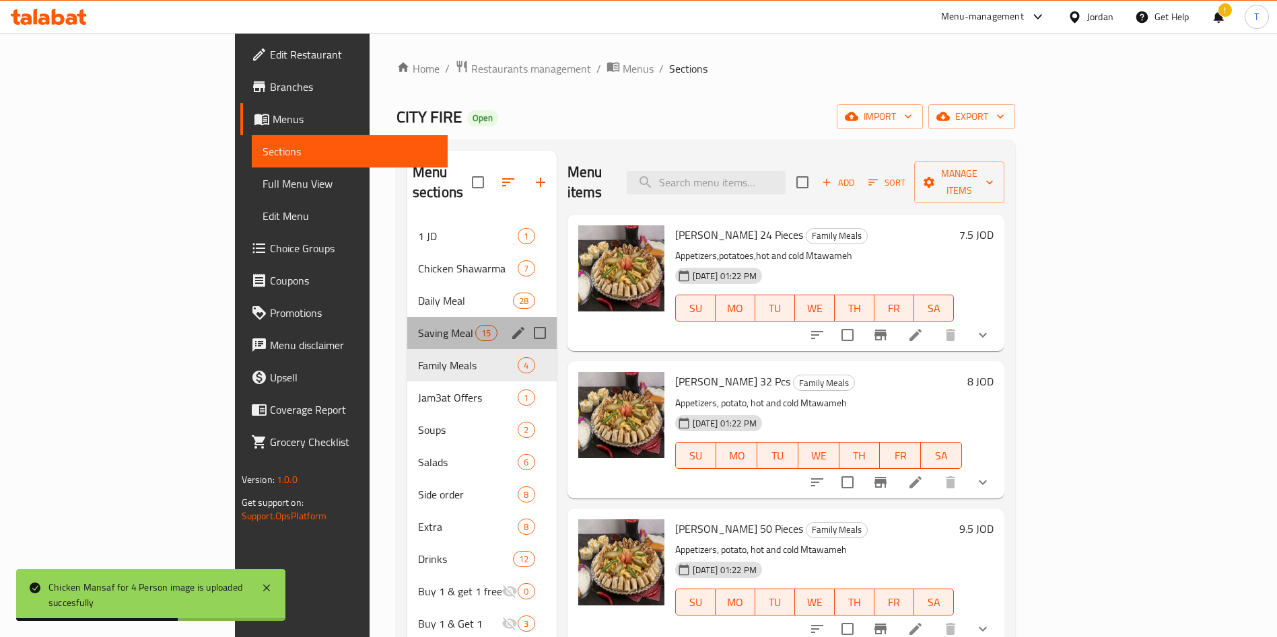
click at [407, 317] on div "Saving Meal 15" at bounding box center [481, 333] width 149 height 32
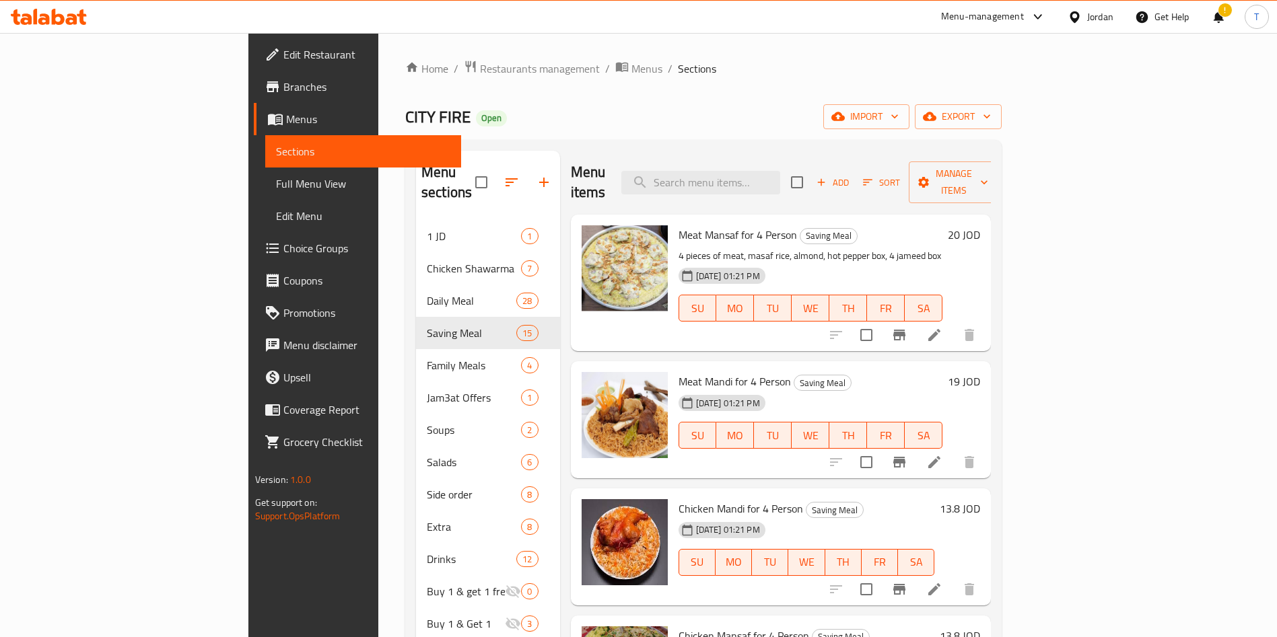
click at [900, 177] on span "Sort" at bounding box center [881, 182] width 37 height 15
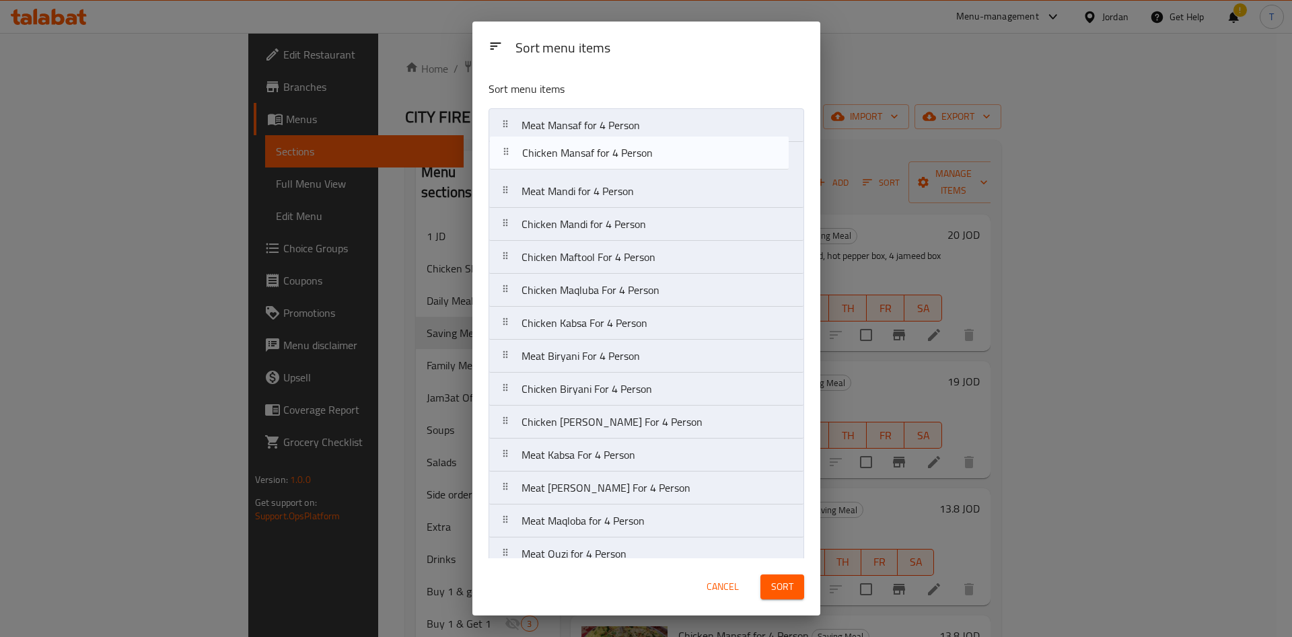
drag, startPoint x: 629, startPoint y: 229, endPoint x: 633, endPoint y: 153, distance: 76.1
click at [633, 153] on nav "Meat Mansaf for 4 Person Meat Mandi for 4 Person Chicken Mandi for 4 Person Chi…" at bounding box center [647, 356] width 316 height 496
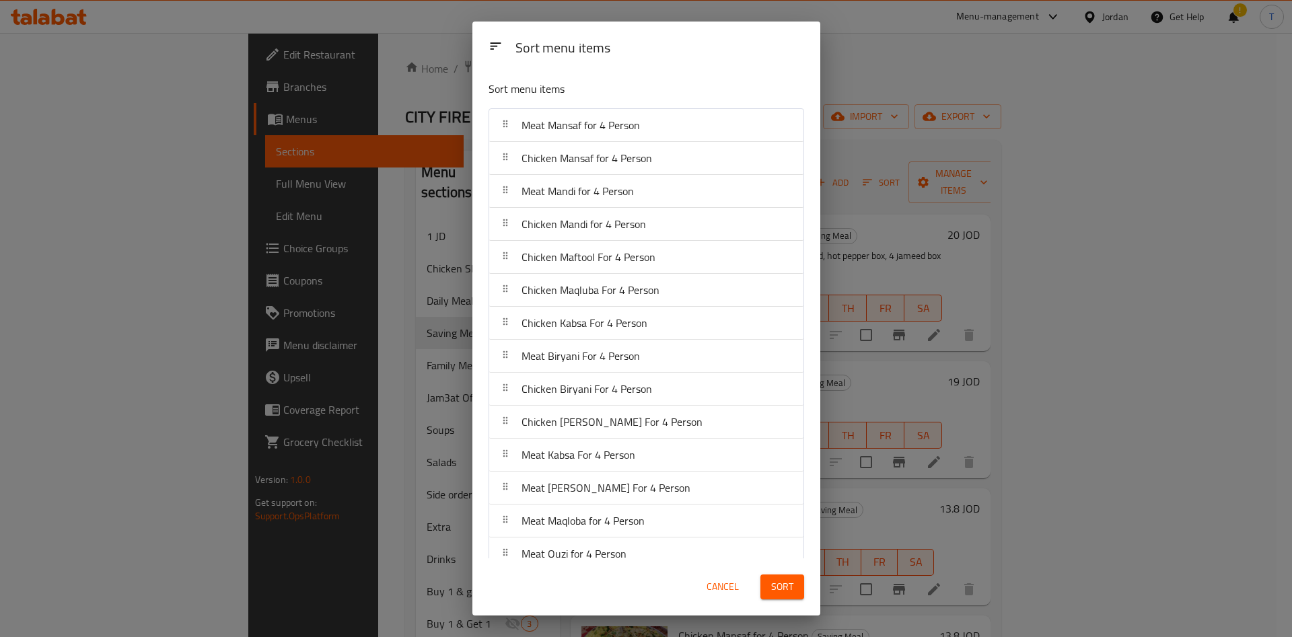
click at [789, 579] on span "Sort" at bounding box center [782, 587] width 22 height 17
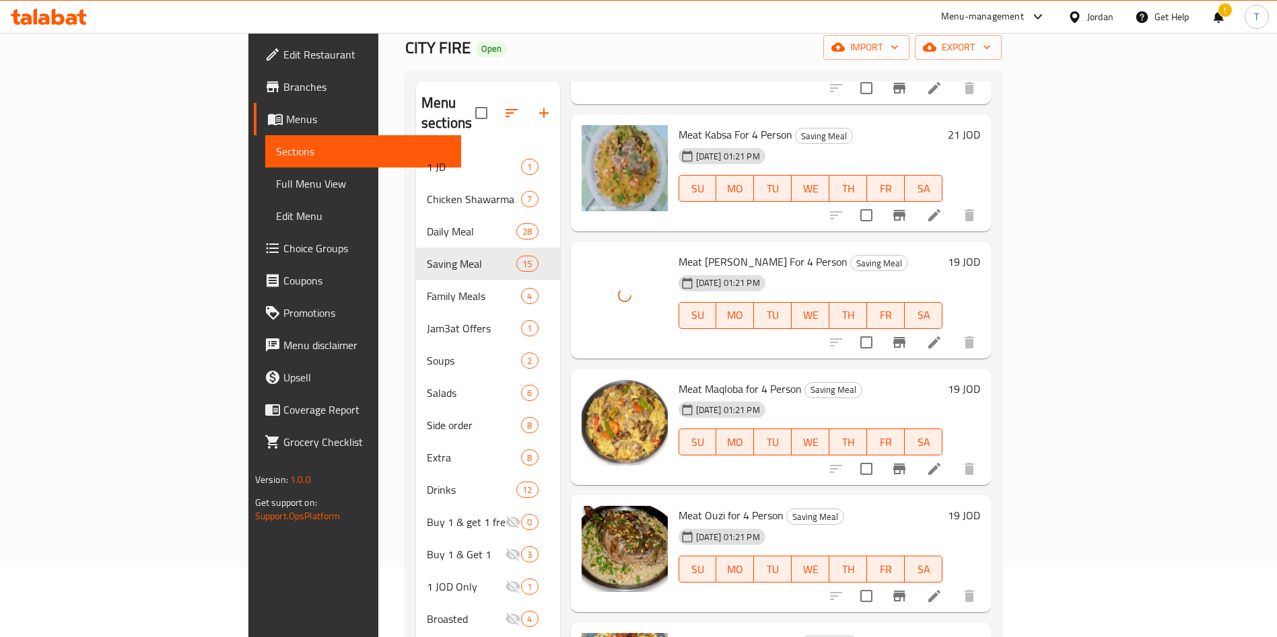
scroll to position [188, 0]
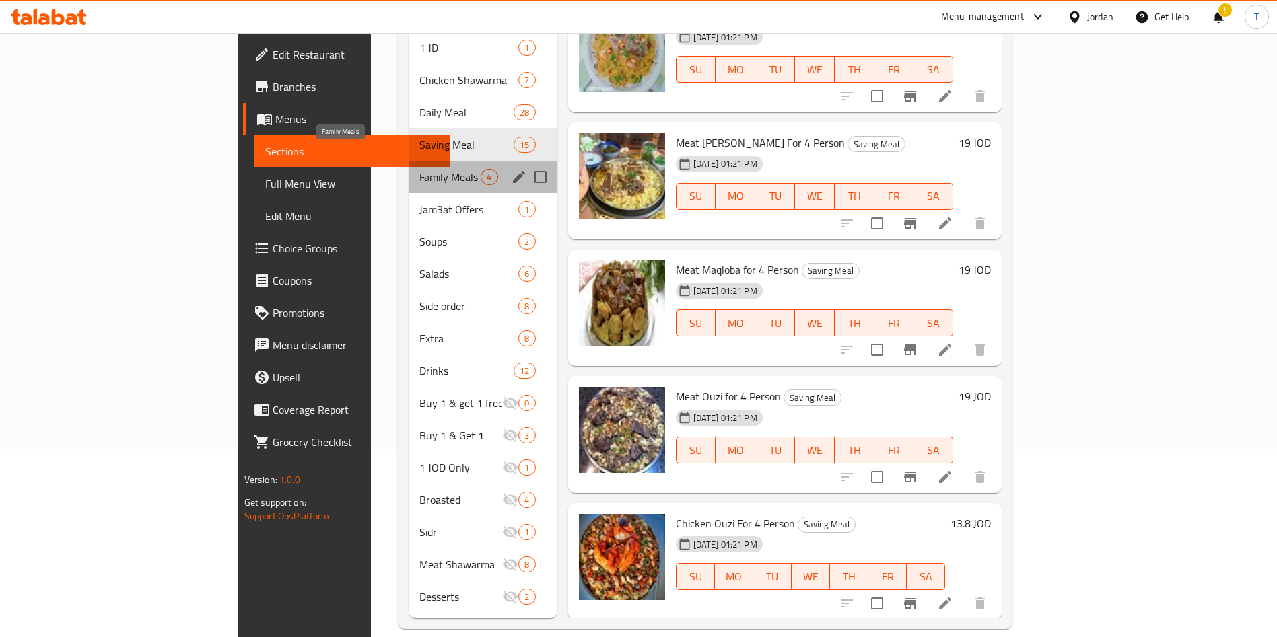
click at [419, 169] on span "Family Meals" at bounding box center [449, 177] width 61 height 16
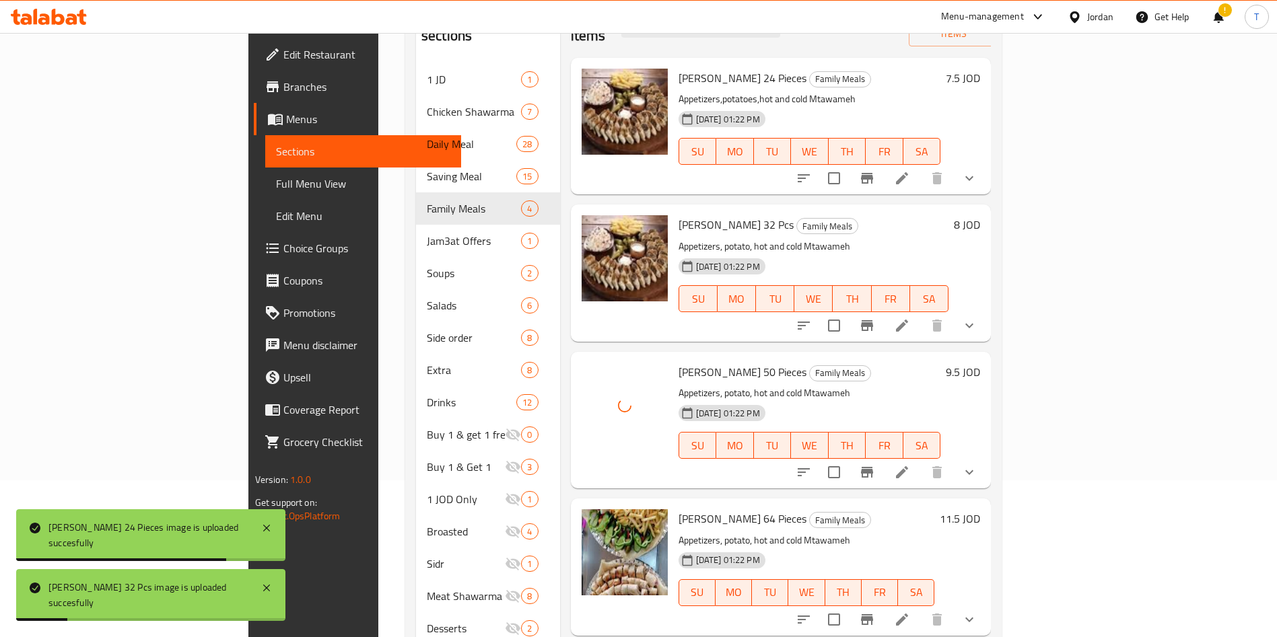
scroll to position [188, 0]
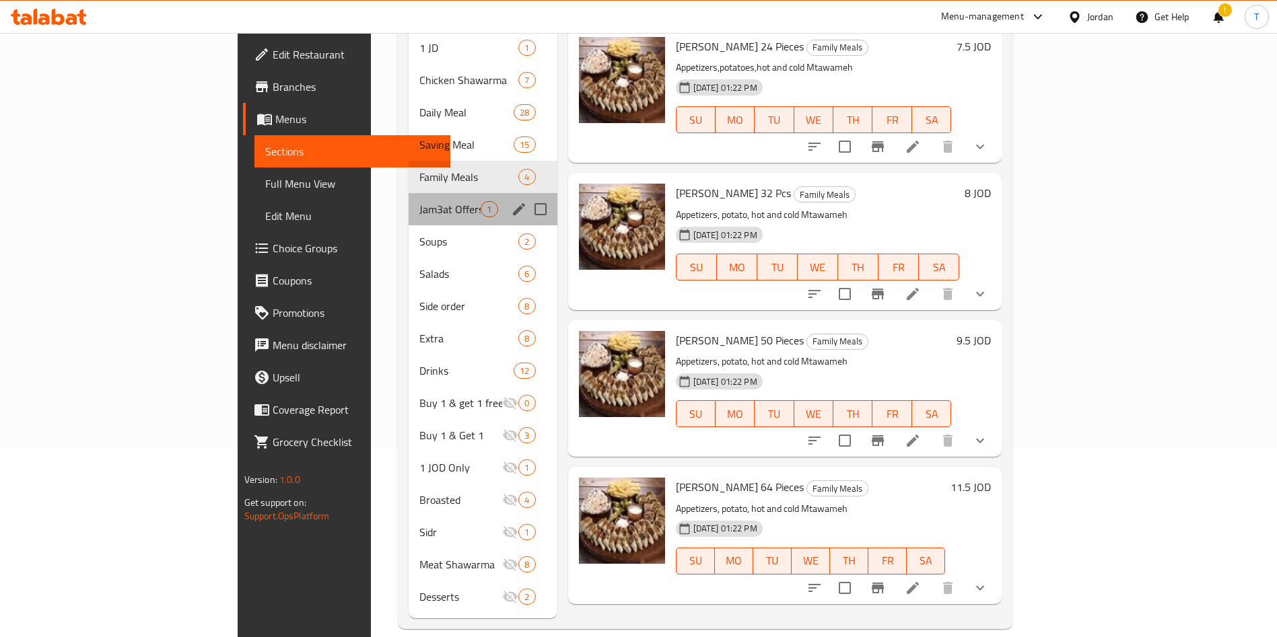
click at [419, 201] on span "Jam3at Offers" at bounding box center [449, 209] width 61 height 16
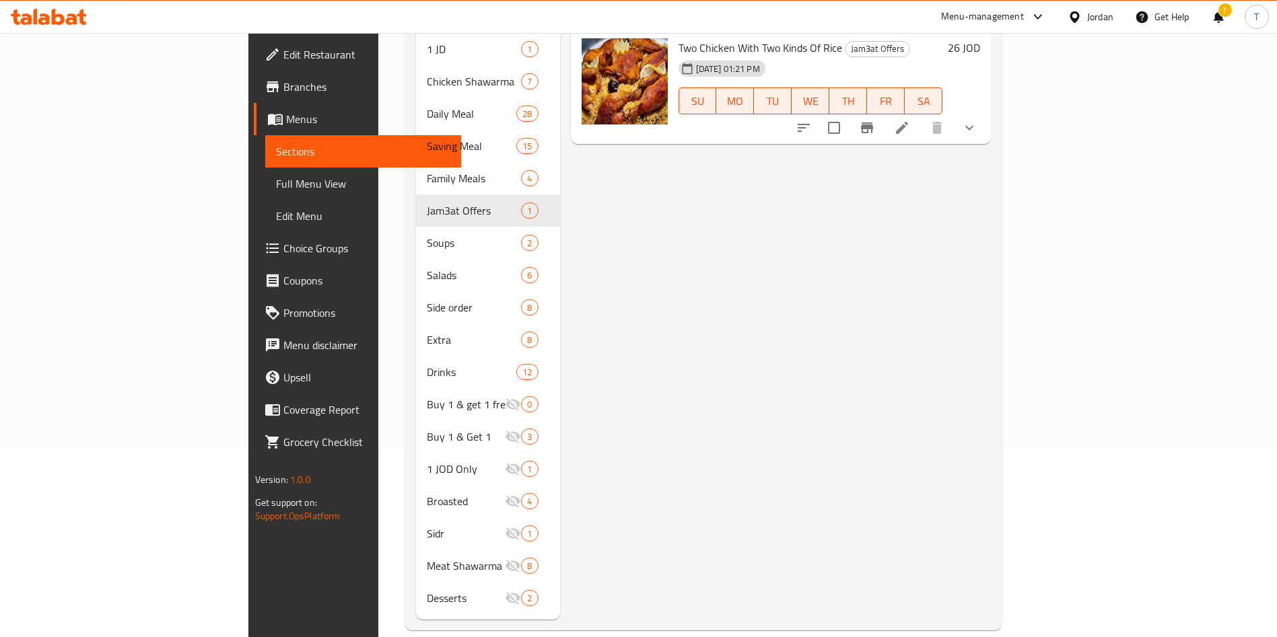
scroll to position [188, 0]
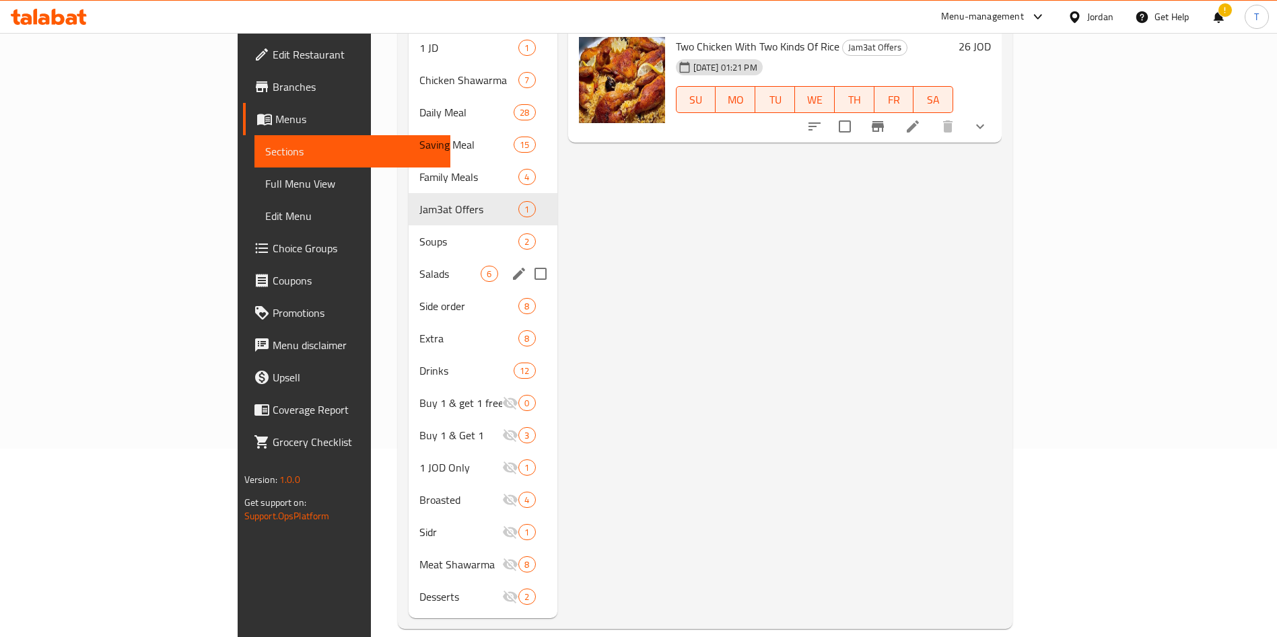
click at [419, 234] on span "Soups" at bounding box center [468, 242] width 99 height 16
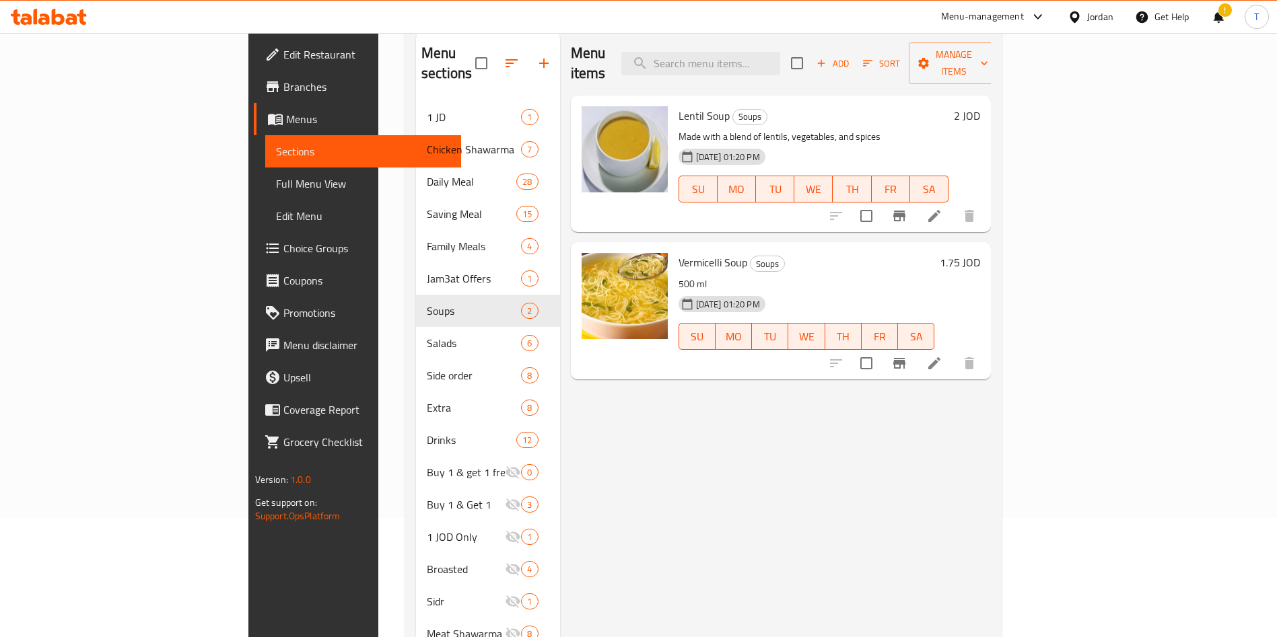
scroll to position [87, 0]
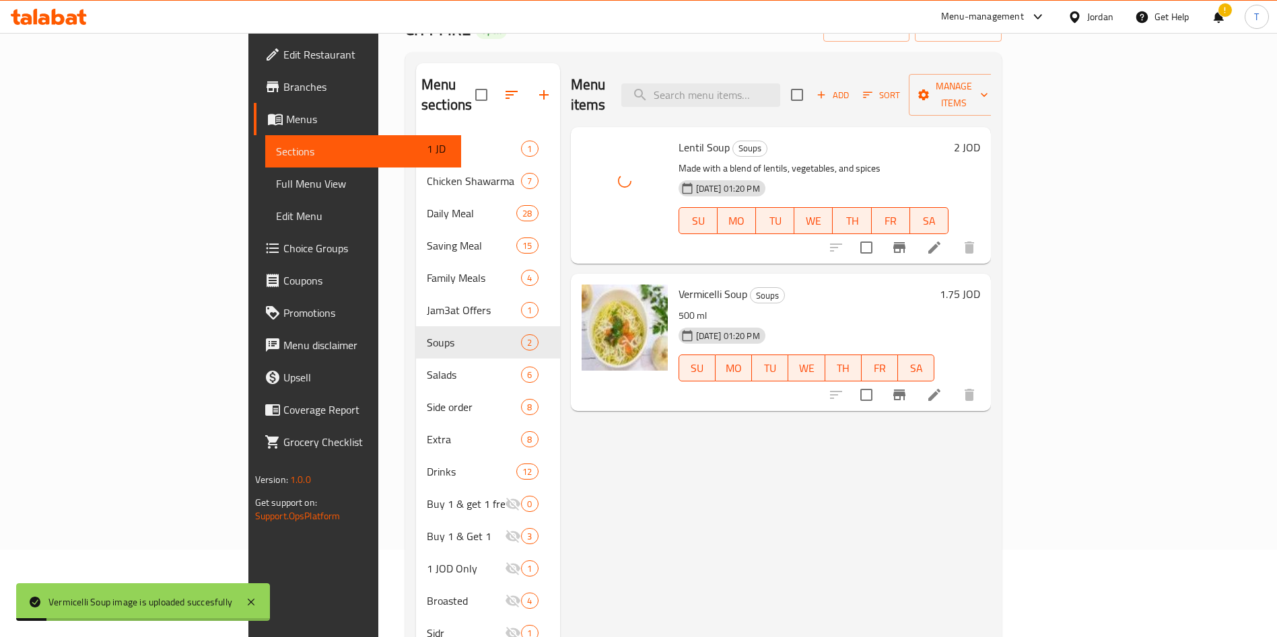
click at [774, 505] on div "Menu items Add Sort Manage items Lentil Soup Soups Made with a blend of lentils…" at bounding box center [775, 391] width 431 height 656
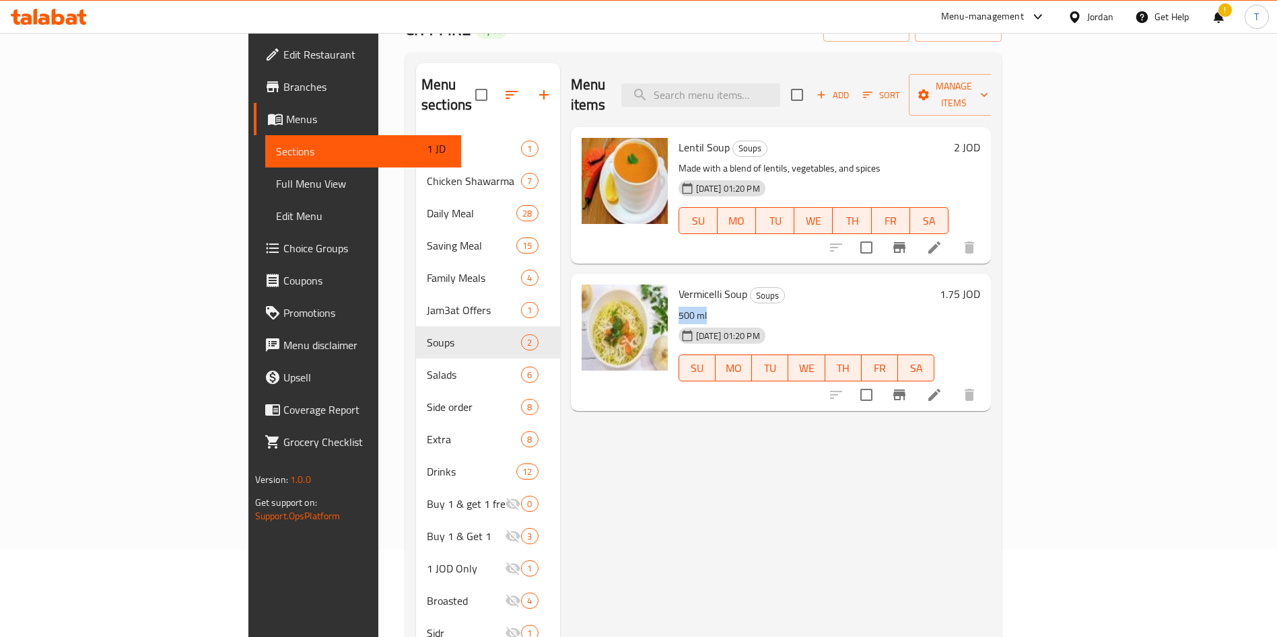
drag, startPoint x: 748, startPoint y: 269, endPoint x: 688, endPoint y: 291, distance: 63.2
click at [688, 291] on div "Vermicelli Soup Soups 500 ml [DATE] 01:20 PM SU MO TU WE TH FR SA" at bounding box center [806, 342] width 267 height 126
click at [688, 308] on p "500 ml" at bounding box center [806, 316] width 256 height 17
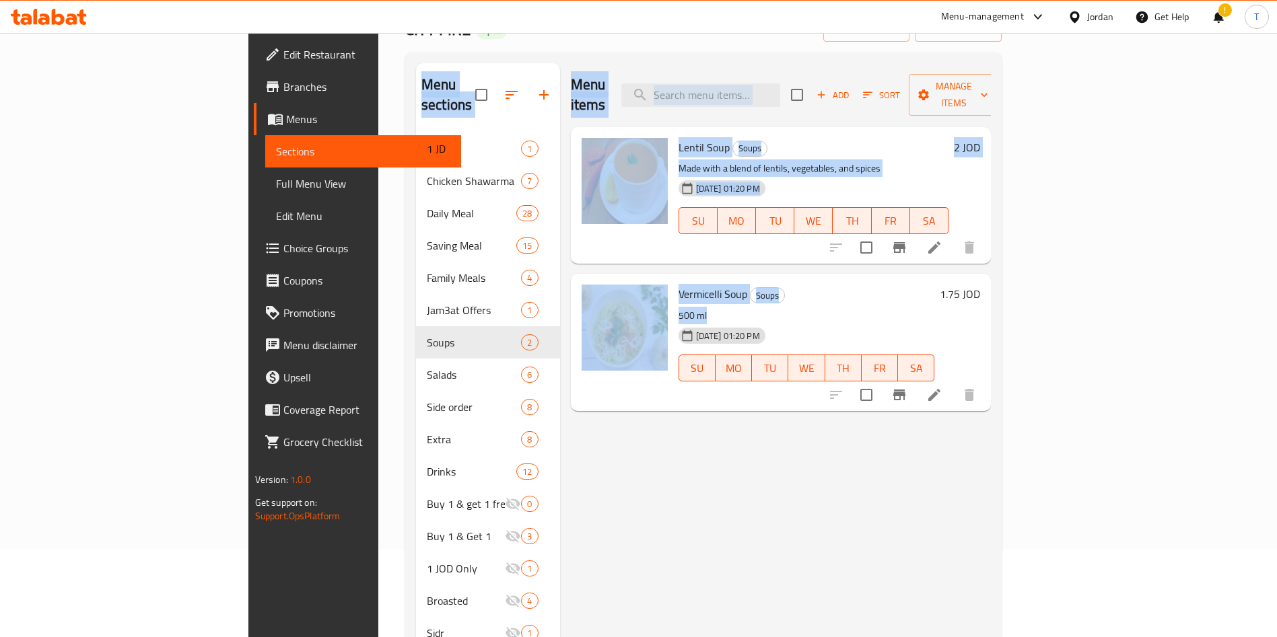
drag, startPoint x: 683, startPoint y: 298, endPoint x: 532, endPoint y: 45, distance: 294.5
click at [486, 52] on div "Menu sections 1 JD 1 Chicken Shawarma 7 Daily Meal 28 Saving Meal 15 Family Mea…" at bounding box center [703, 391] width 596 height 678
click at [534, 45] on div "Home / Restaurants management / Menus / Sections CITY FIRE Open import export M…" at bounding box center [703, 351] width 596 height 758
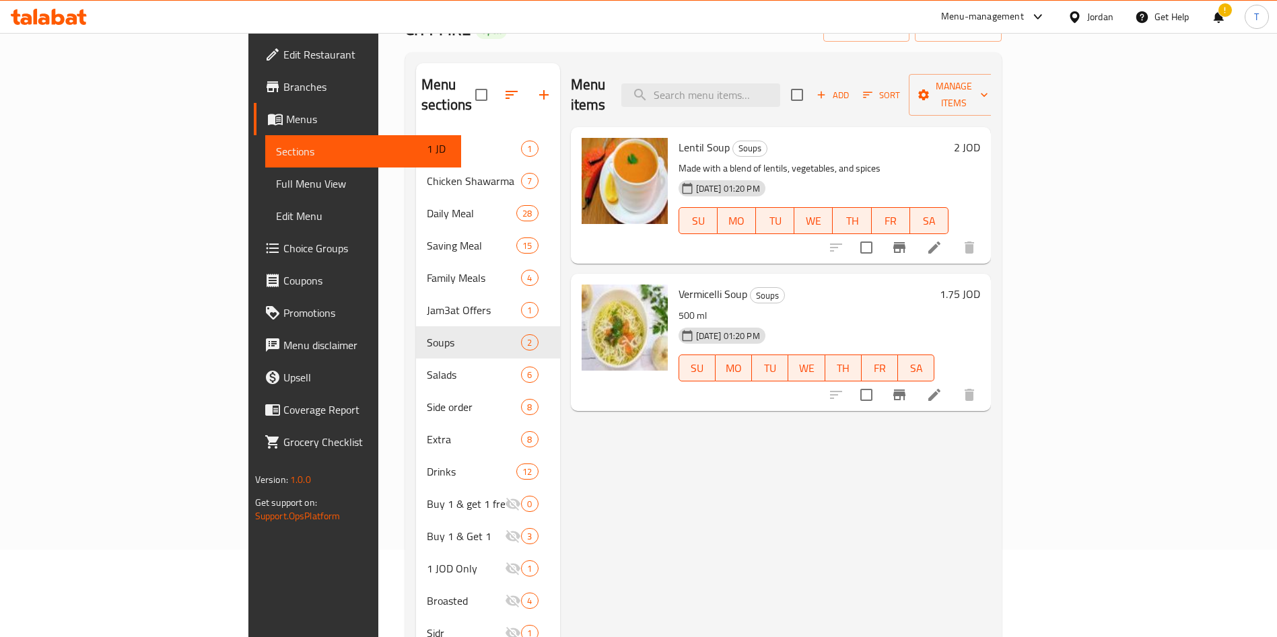
click at [727, 390] on div "Vermicelli Soup Soups 500 ml [DATE] 01:20 PM SU MO TU WE TH FR SA 1.75 JOD" at bounding box center [781, 342] width 421 height 137
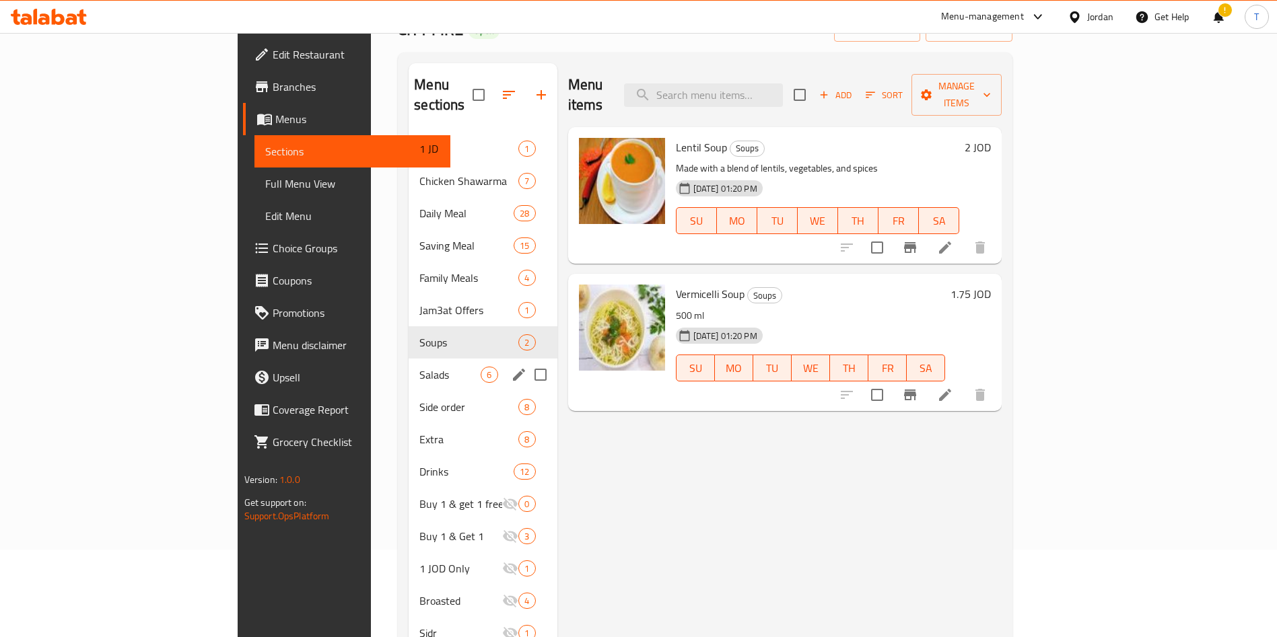
click at [408, 359] on div "Salads 6" at bounding box center [482, 375] width 148 height 32
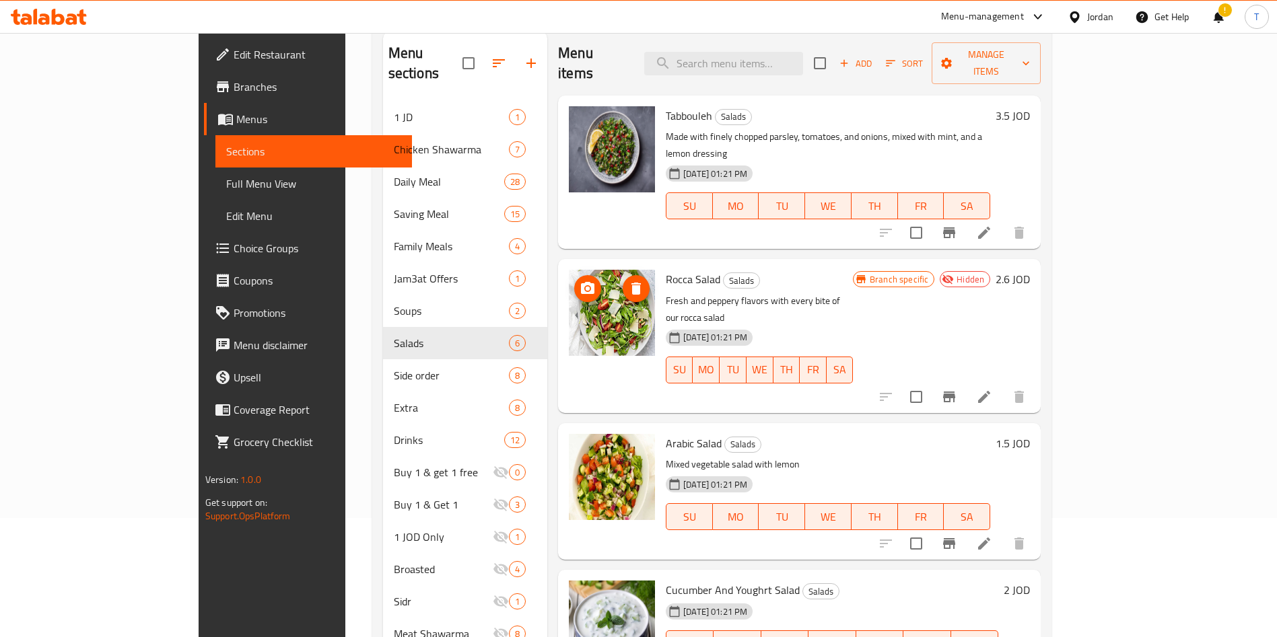
scroll to position [87, 0]
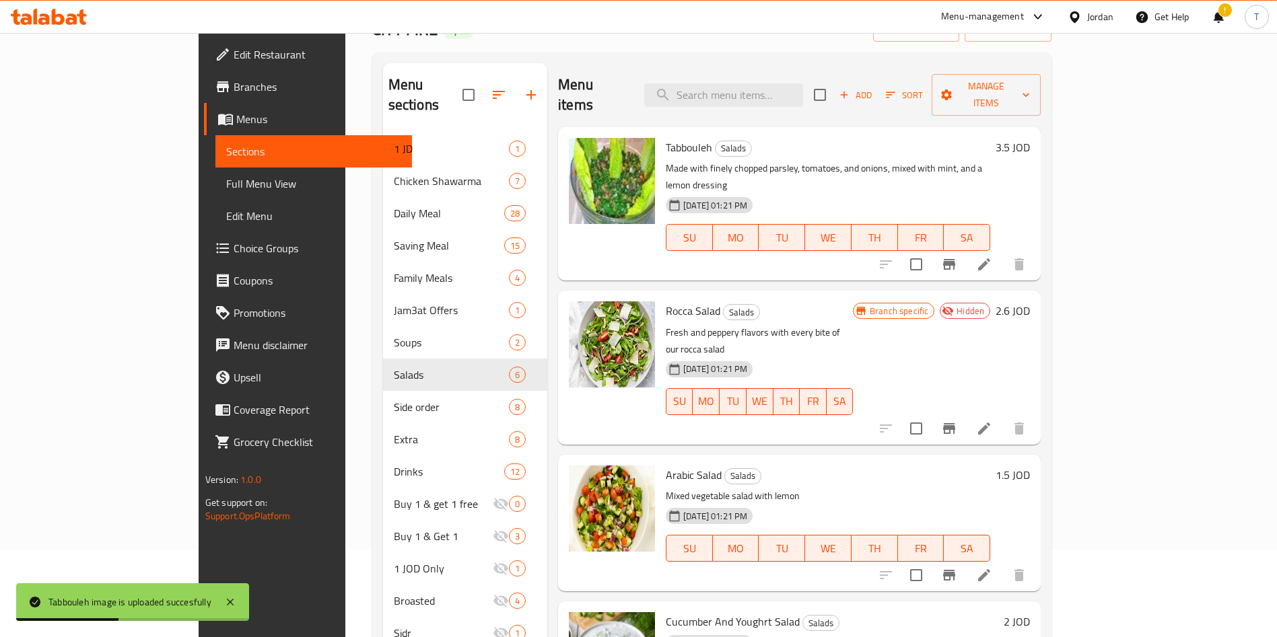
click at [703, 296] on div "Rocca Salad Salads Fresh and peppery flavors with every bite of our rocca salad…" at bounding box center [759, 367] width 198 height 143
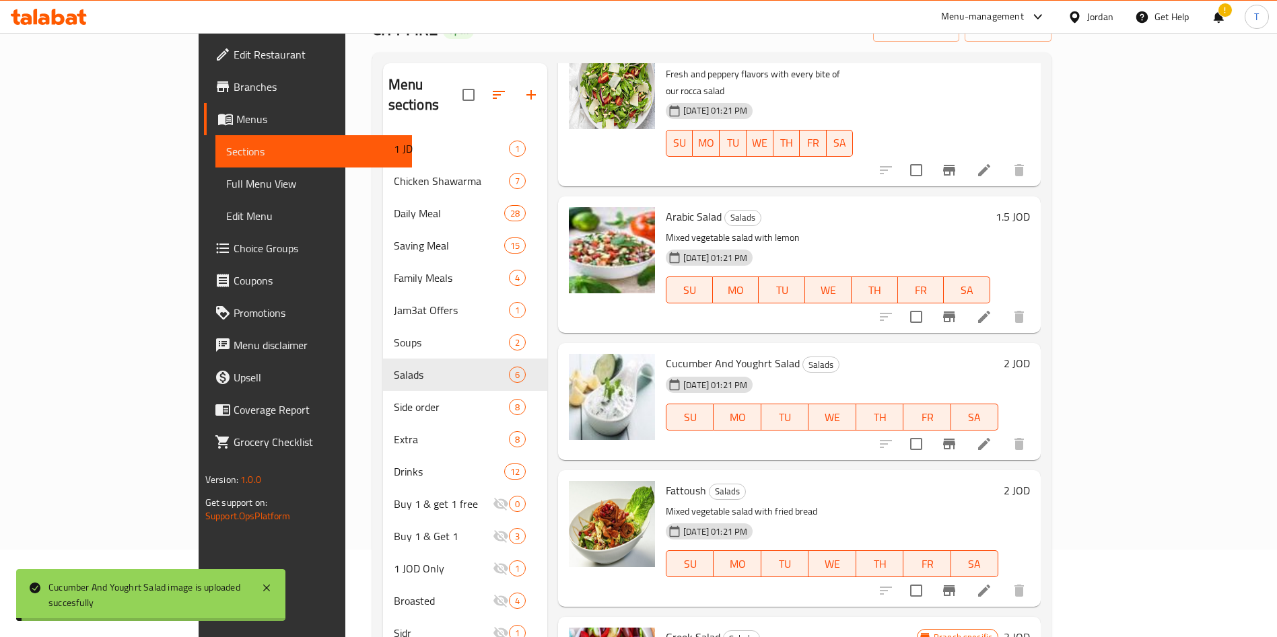
scroll to position [188, 0]
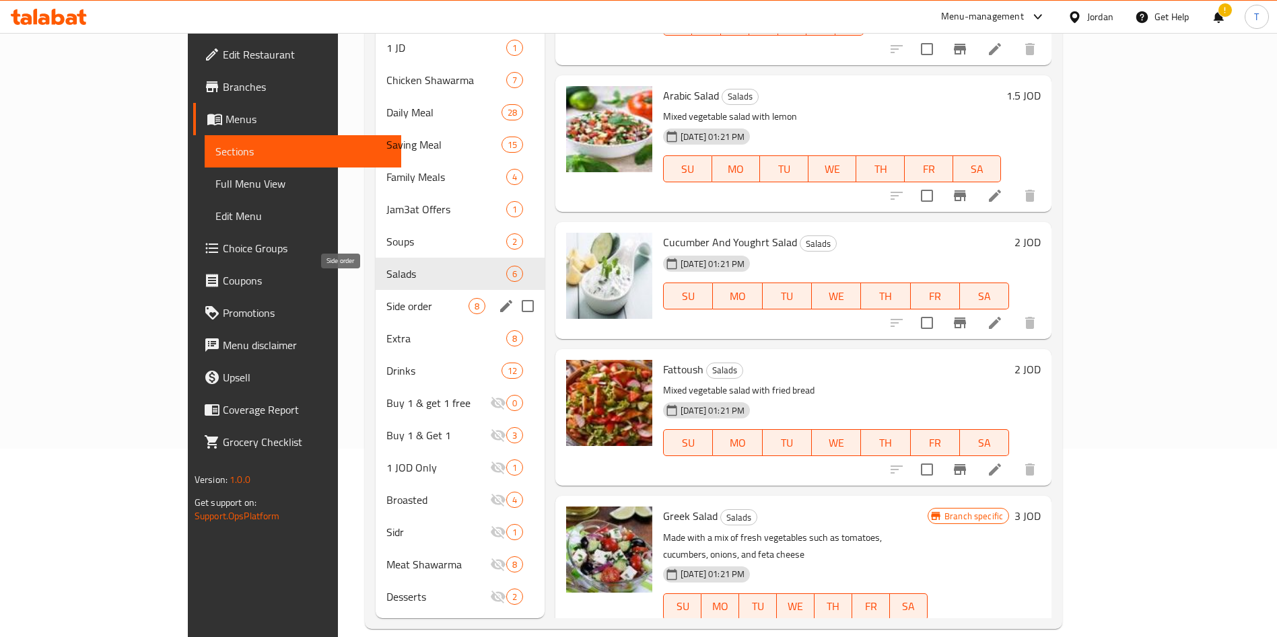
click at [386, 298] on span "Side order" at bounding box center [427, 306] width 82 height 16
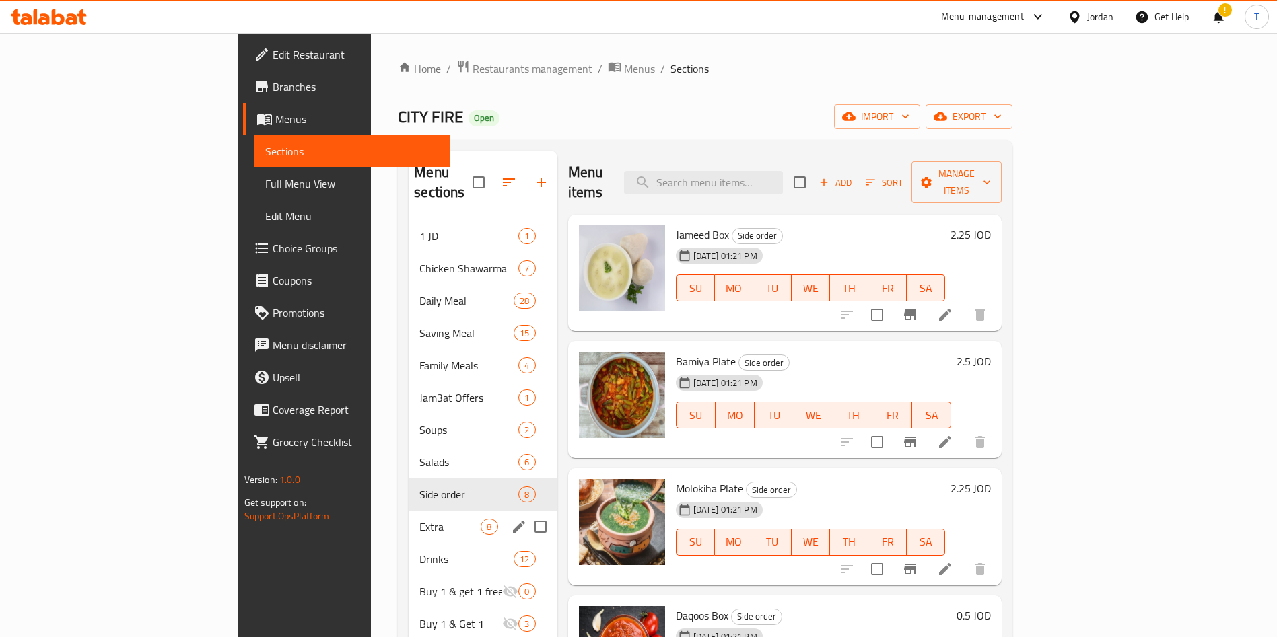
scroll to position [101, 0]
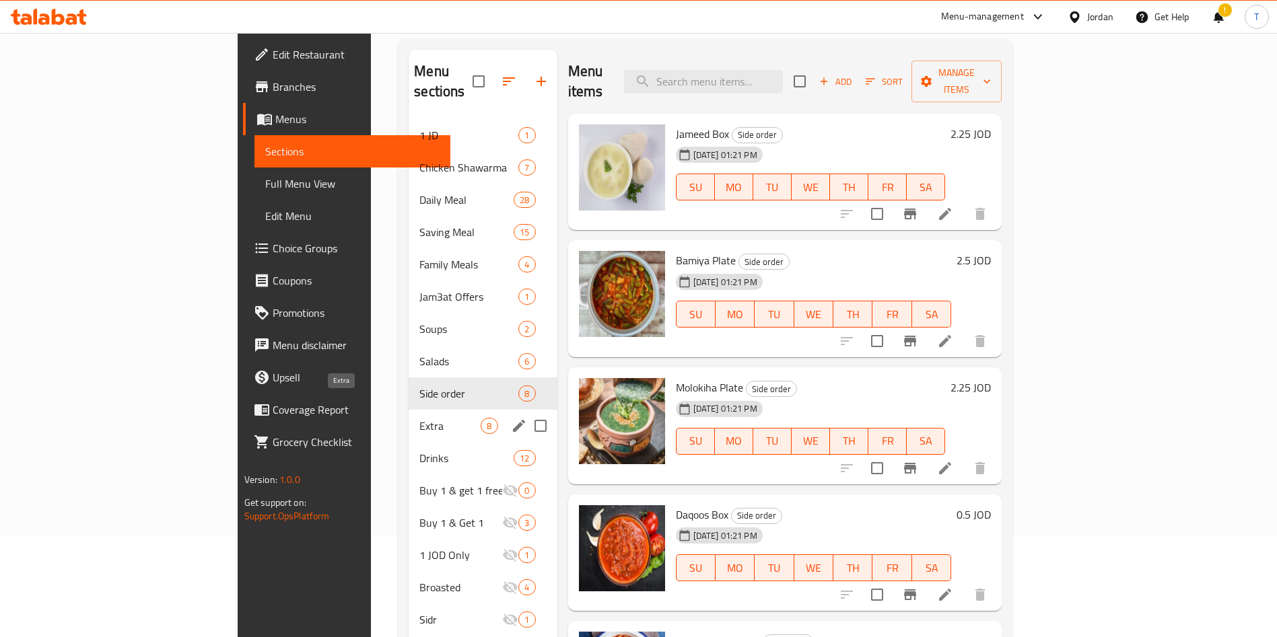
click at [419, 418] on span "Extra" at bounding box center [449, 426] width 61 height 16
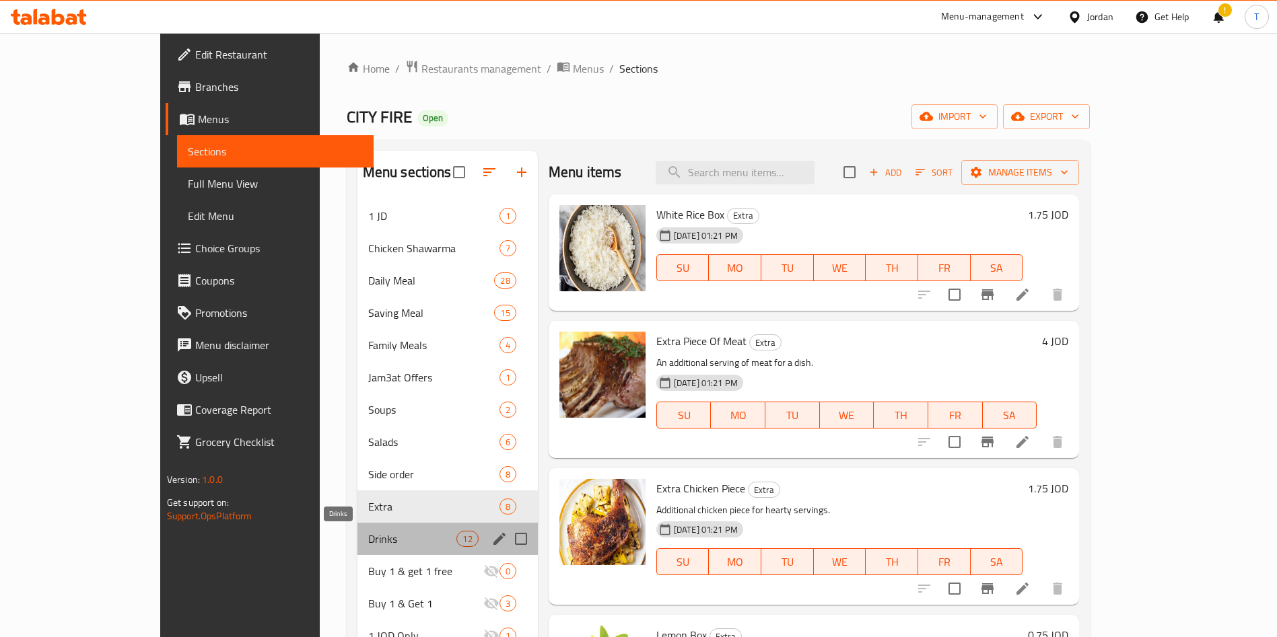
click at [368, 539] on span "Drinks" at bounding box center [412, 539] width 89 height 16
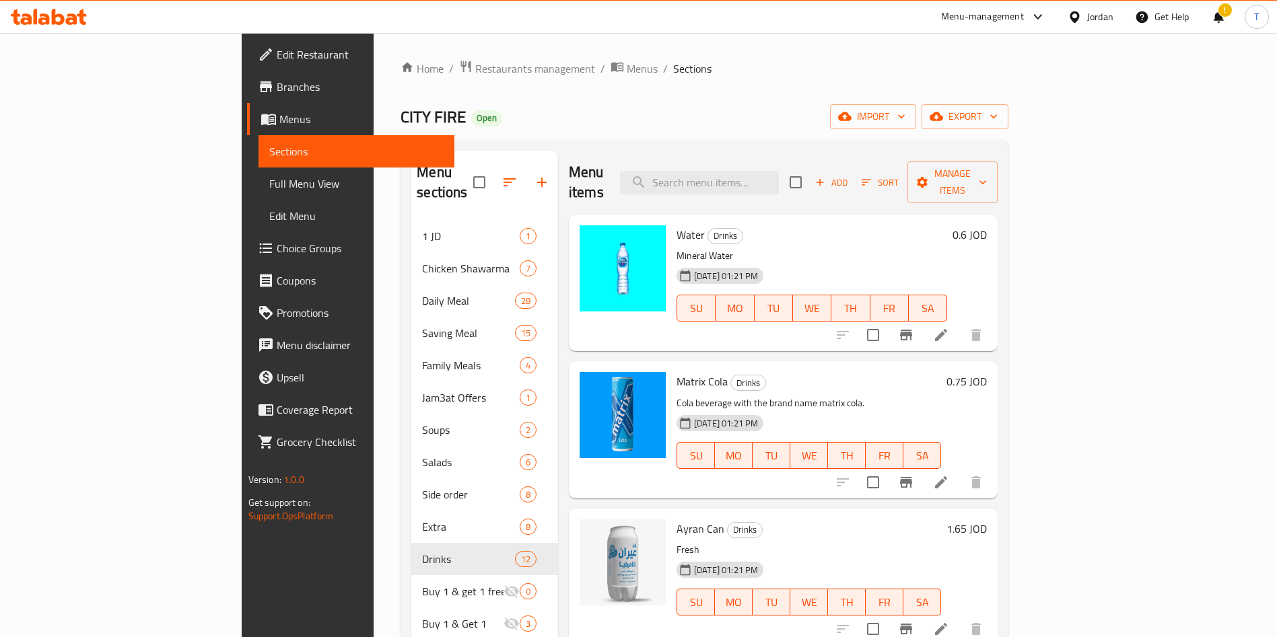
click at [411, 193] on div "Menu sections" at bounding box center [484, 183] width 147 height 64
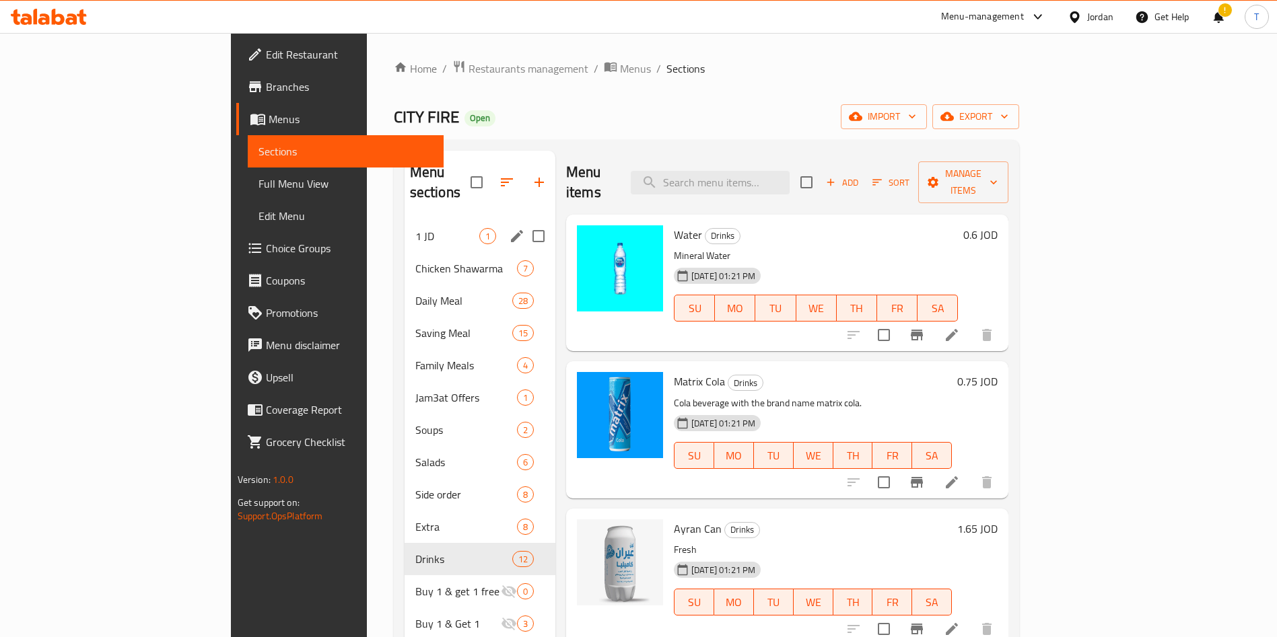
click at [415, 228] on span "1 JD" at bounding box center [447, 236] width 64 height 16
